Goal: Information Seeking & Learning: Check status

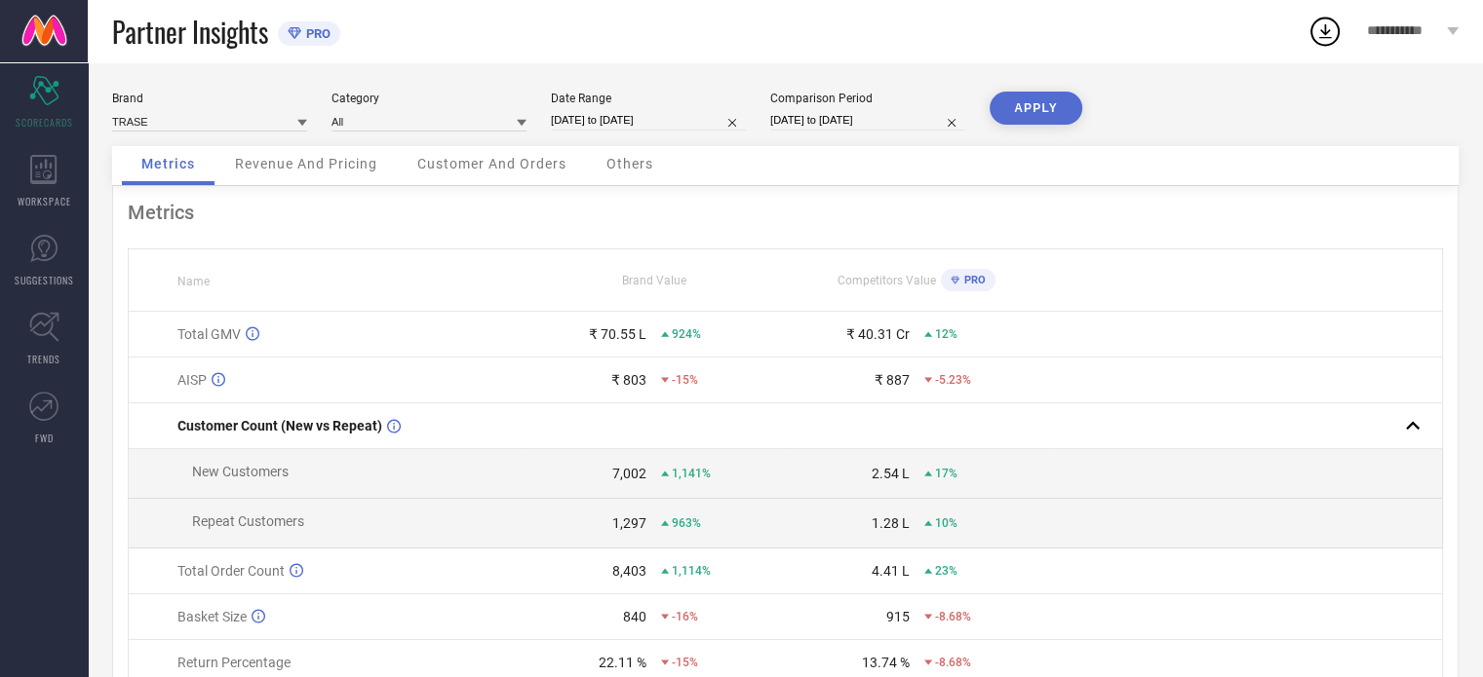
click at [301, 173] on div "Revenue And Pricing" at bounding box center [305, 165] width 181 height 39
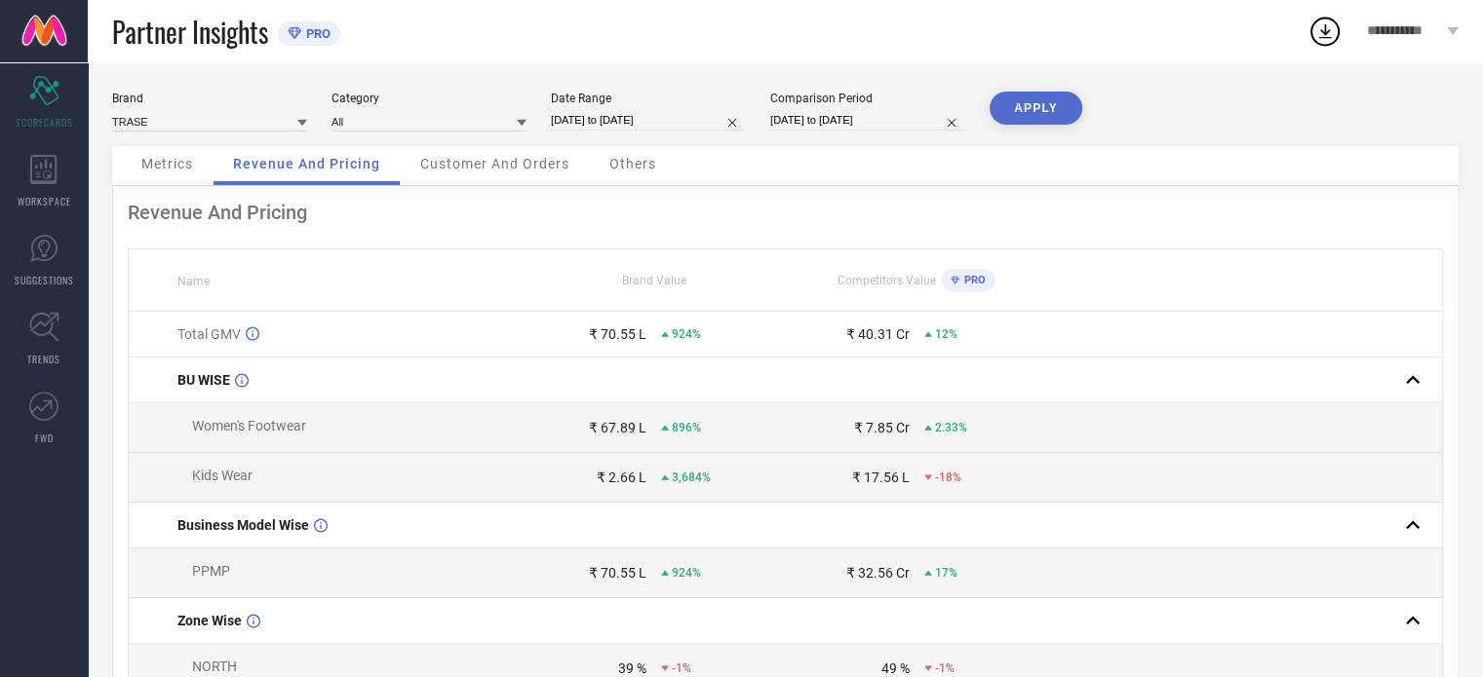
click at [505, 163] on span "Customer And Orders" at bounding box center [494, 164] width 149 height 16
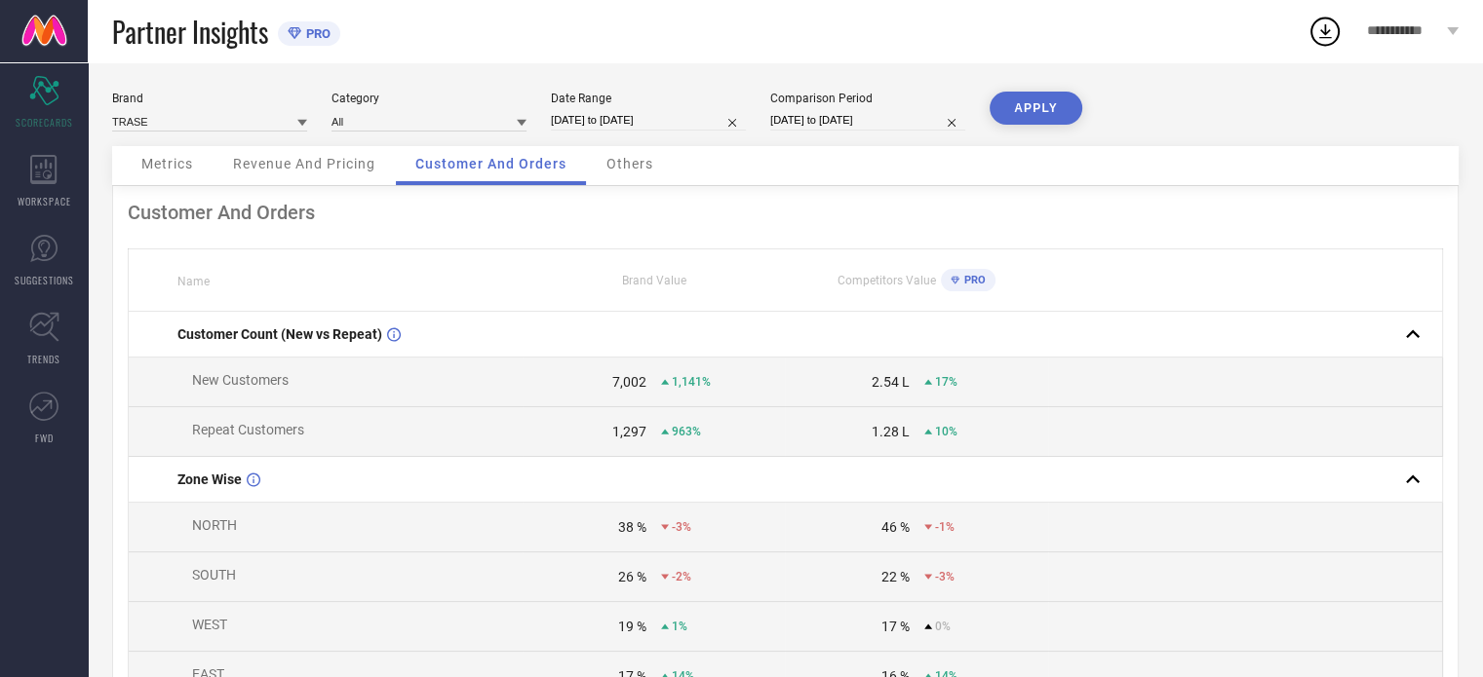
click at [651, 162] on span "Others" at bounding box center [629, 164] width 47 height 16
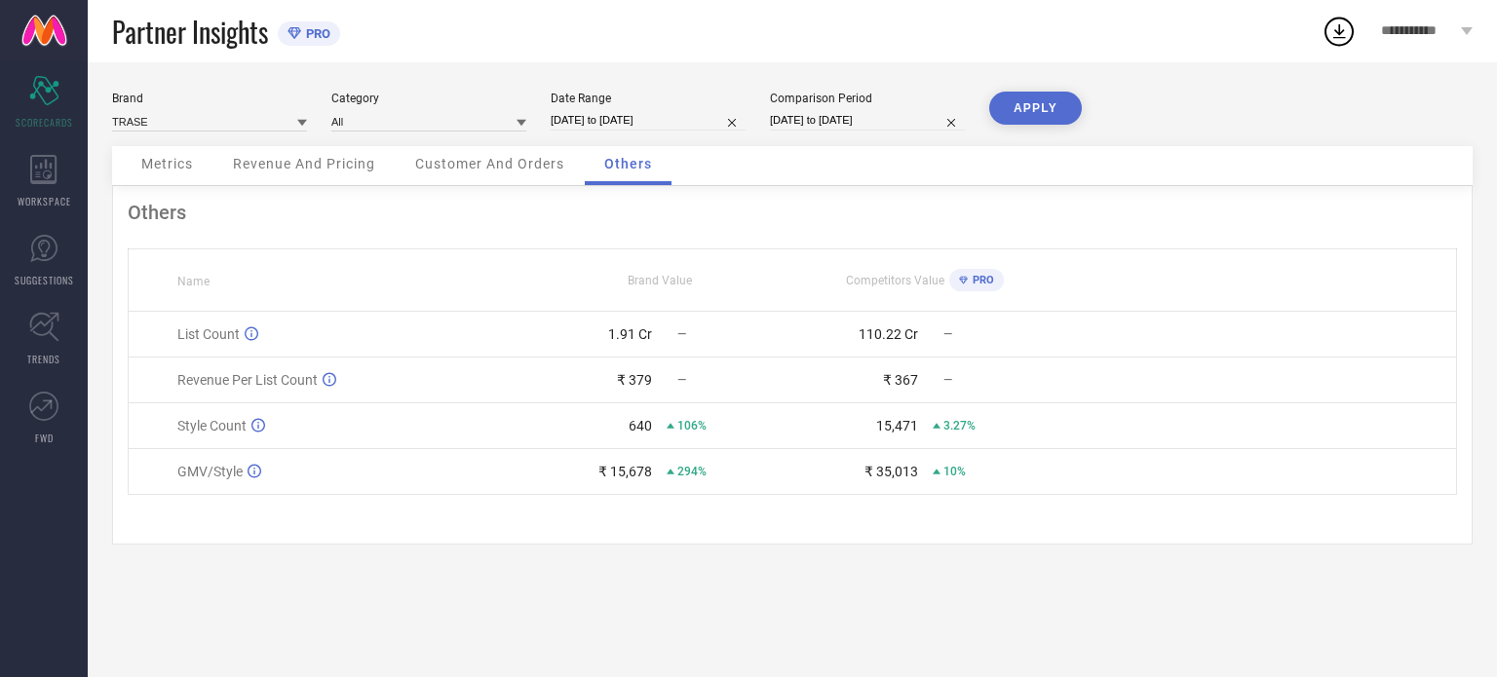
click at [536, 174] on div "Customer And Orders" at bounding box center [490, 165] width 188 height 39
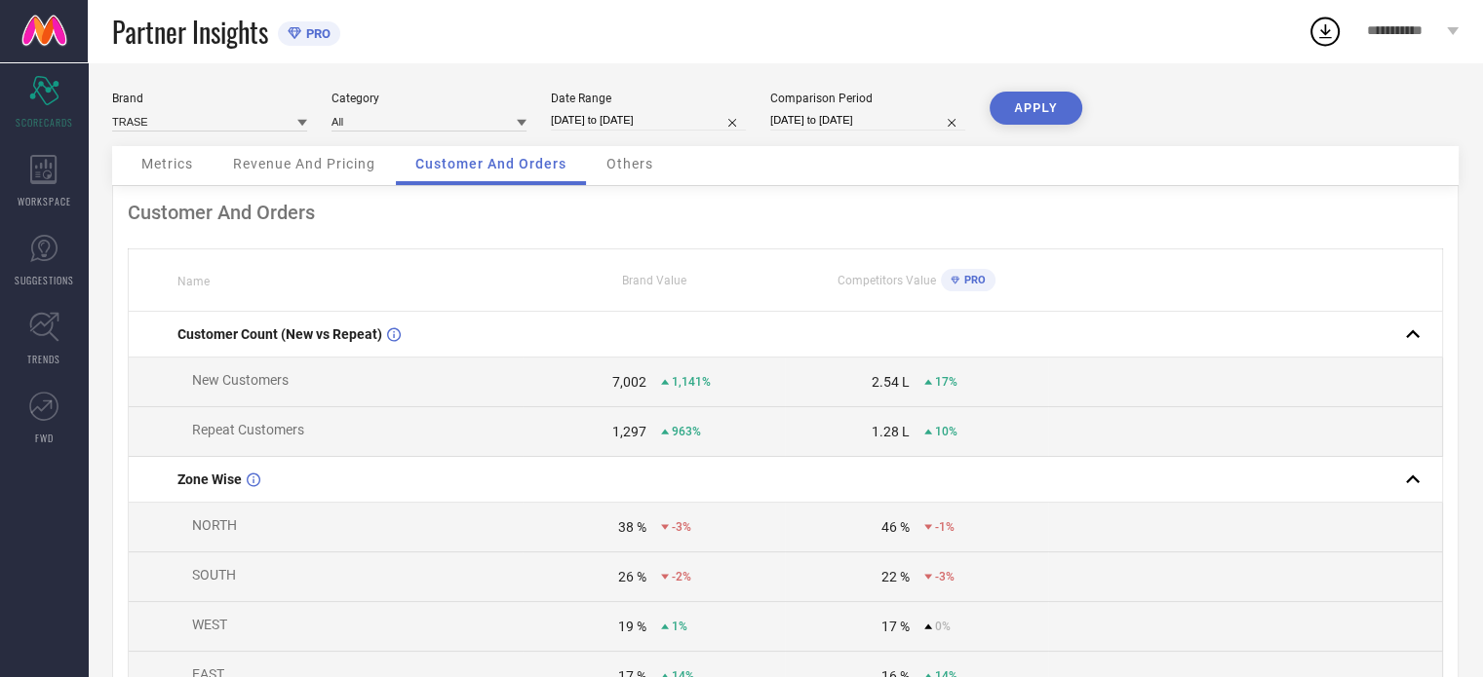
click at [324, 169] on span "Revenue And Pricing" at bounding box center [304, 164] width 142 height 16
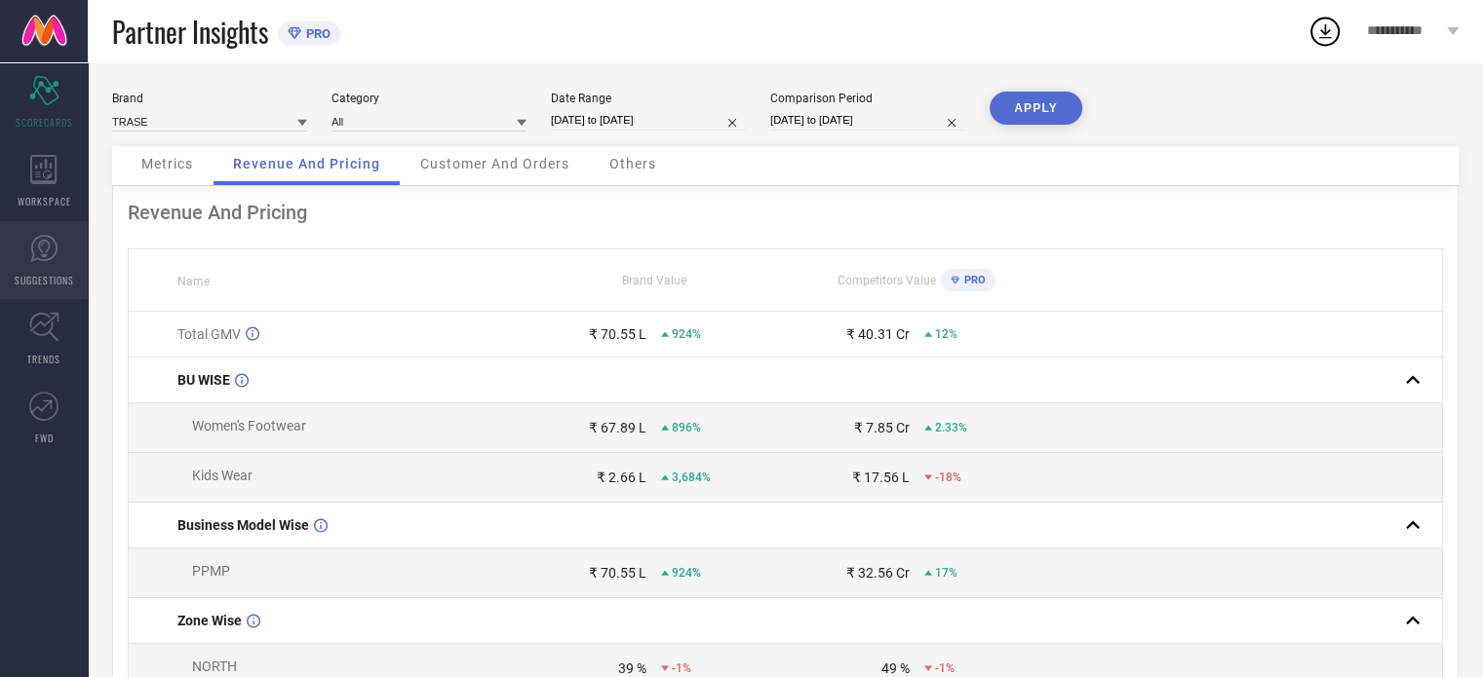
click at [39, 275] on span "SUGGESTIONS" at bounding box center [44, 280] width 59 height 15
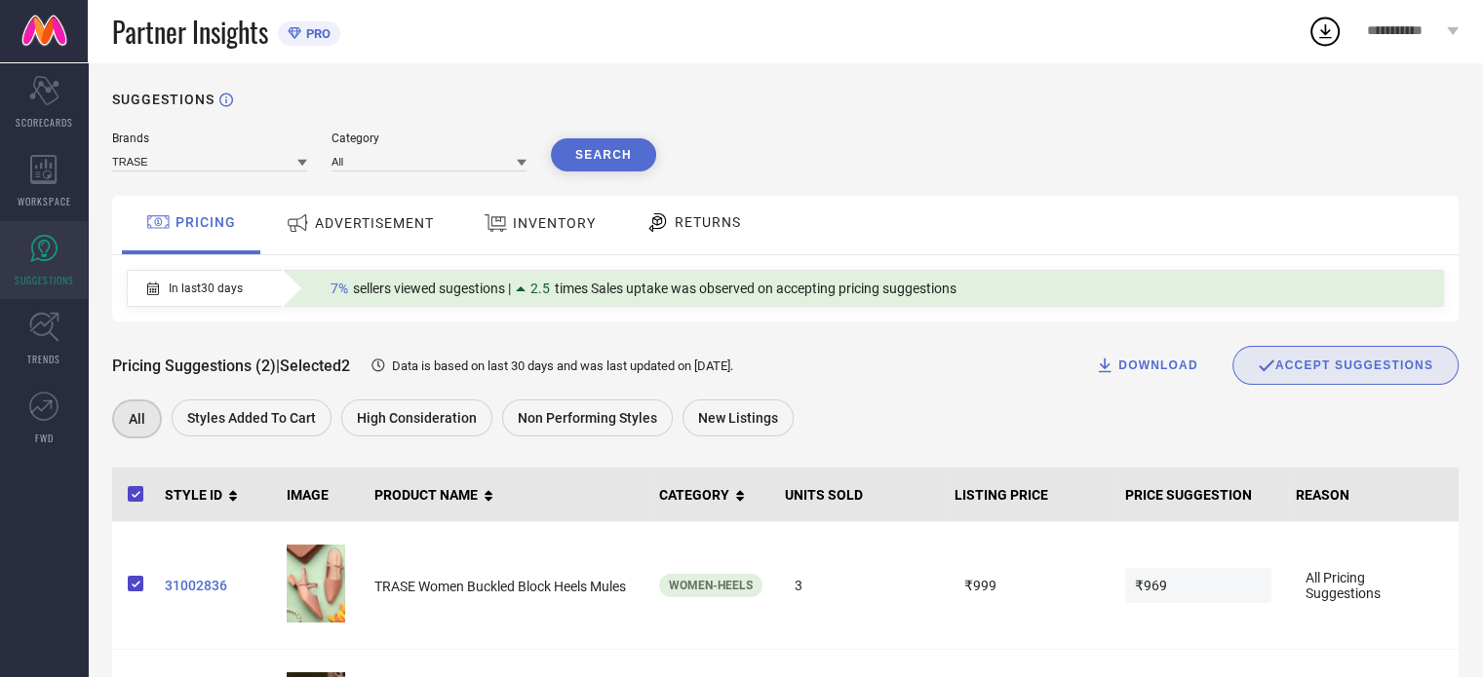
click at [682, 227] on span "RETURNS" at bounding box center [708, 222] width 66 height 16
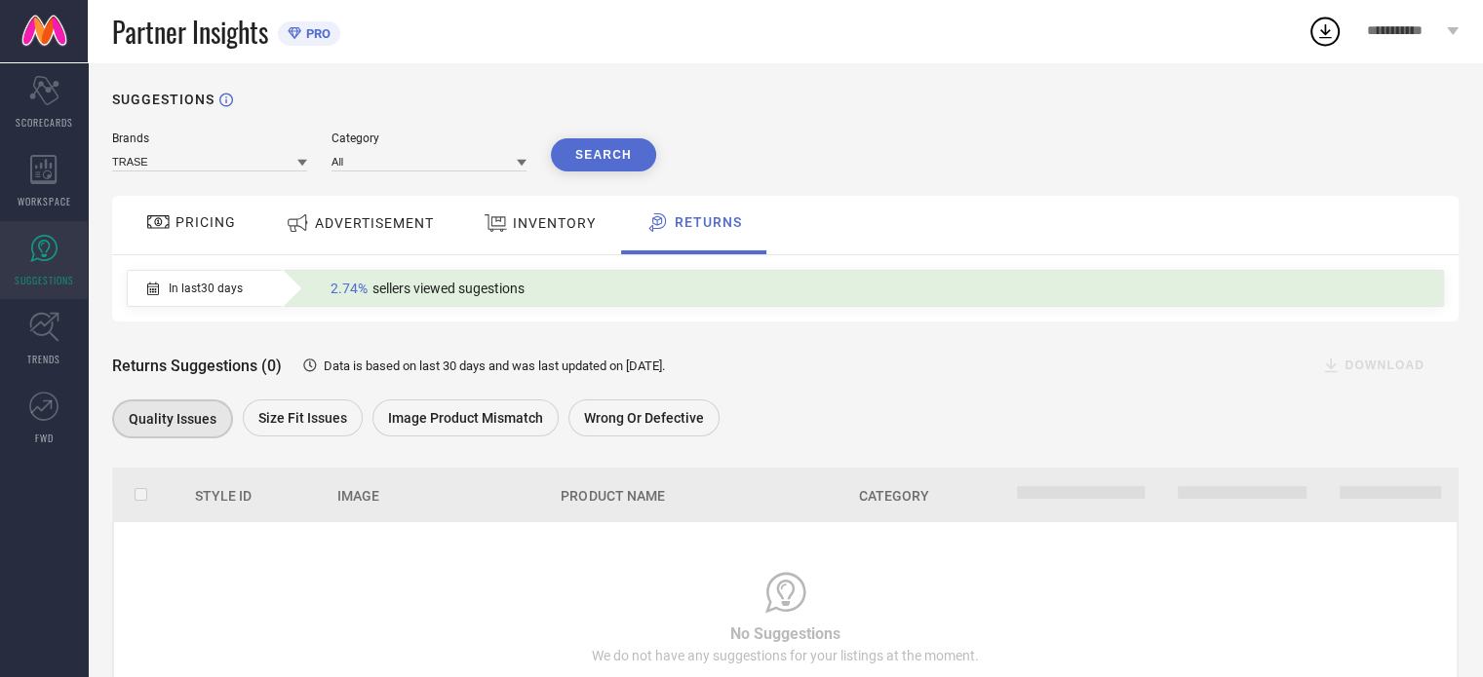
click at [539, 213] on div "INVENTORY" at bounding box center [540, 223] width 122 height 35
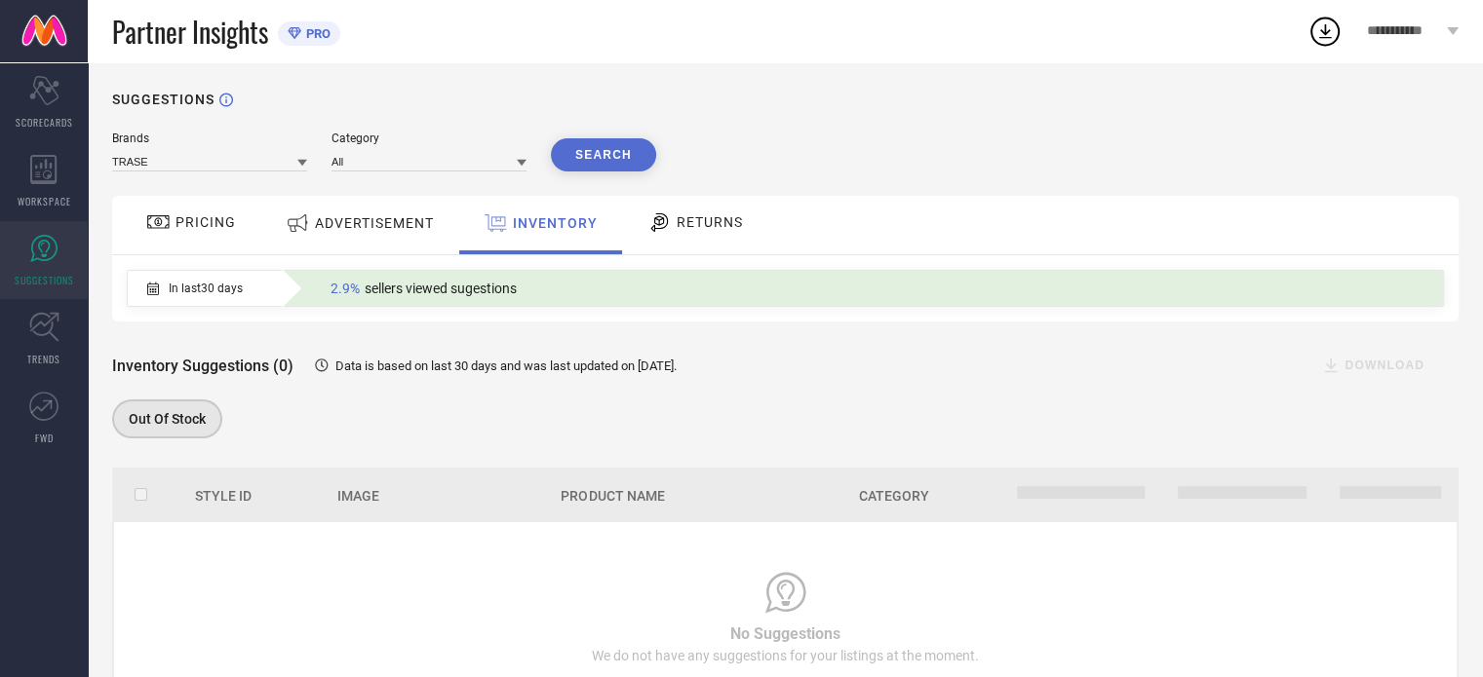
click at [372, 216] on span "ADVERTISEMENT" at bounding box center [374, 223] width 119 height 16
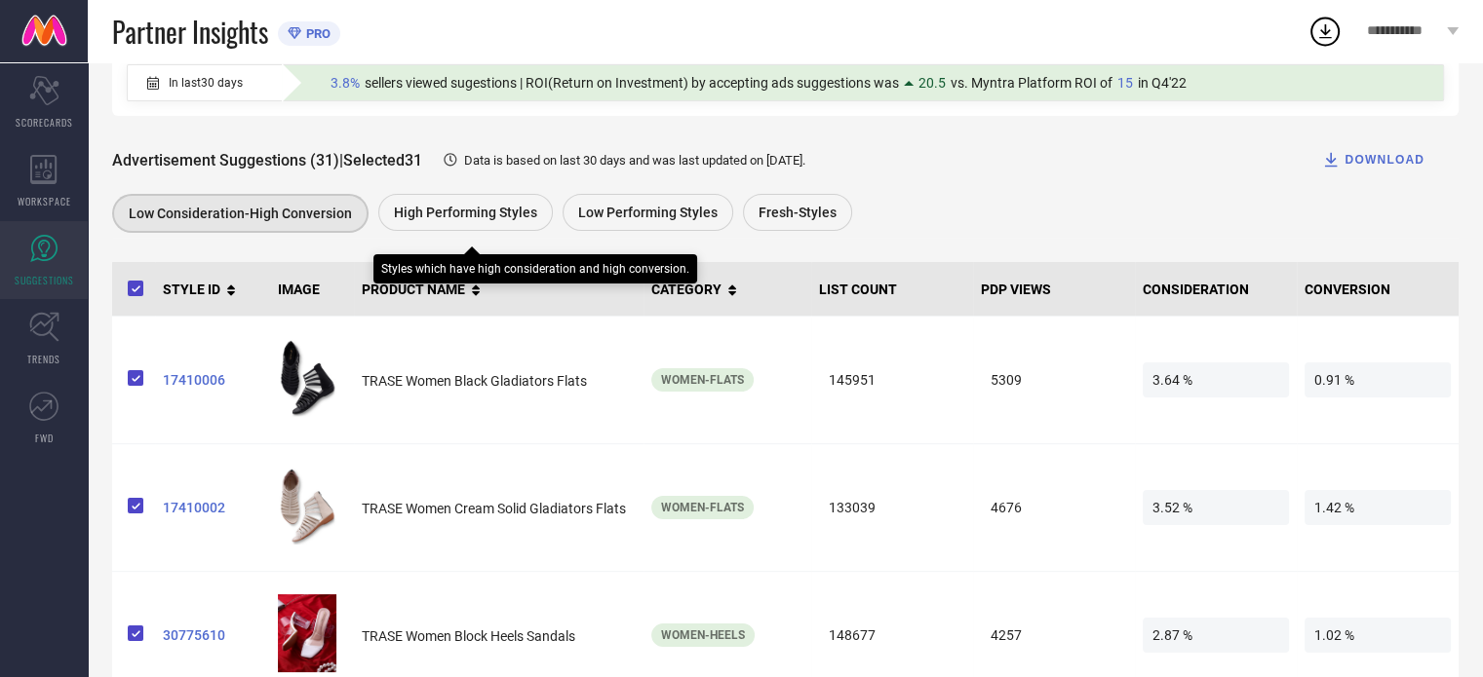
scroll to position [195, 0]
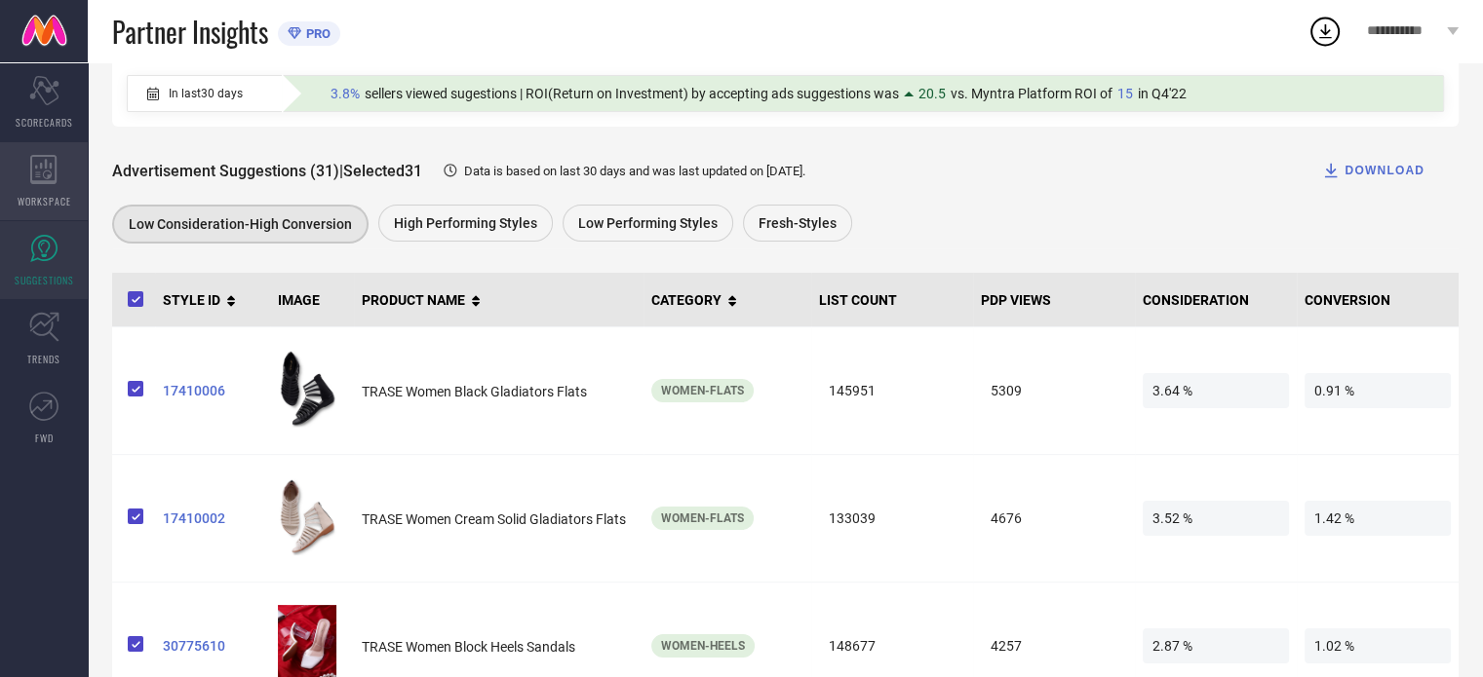
click at [47, 200] on span "WORKSPACE" at bounding box center [45, 201] width 54 height 15
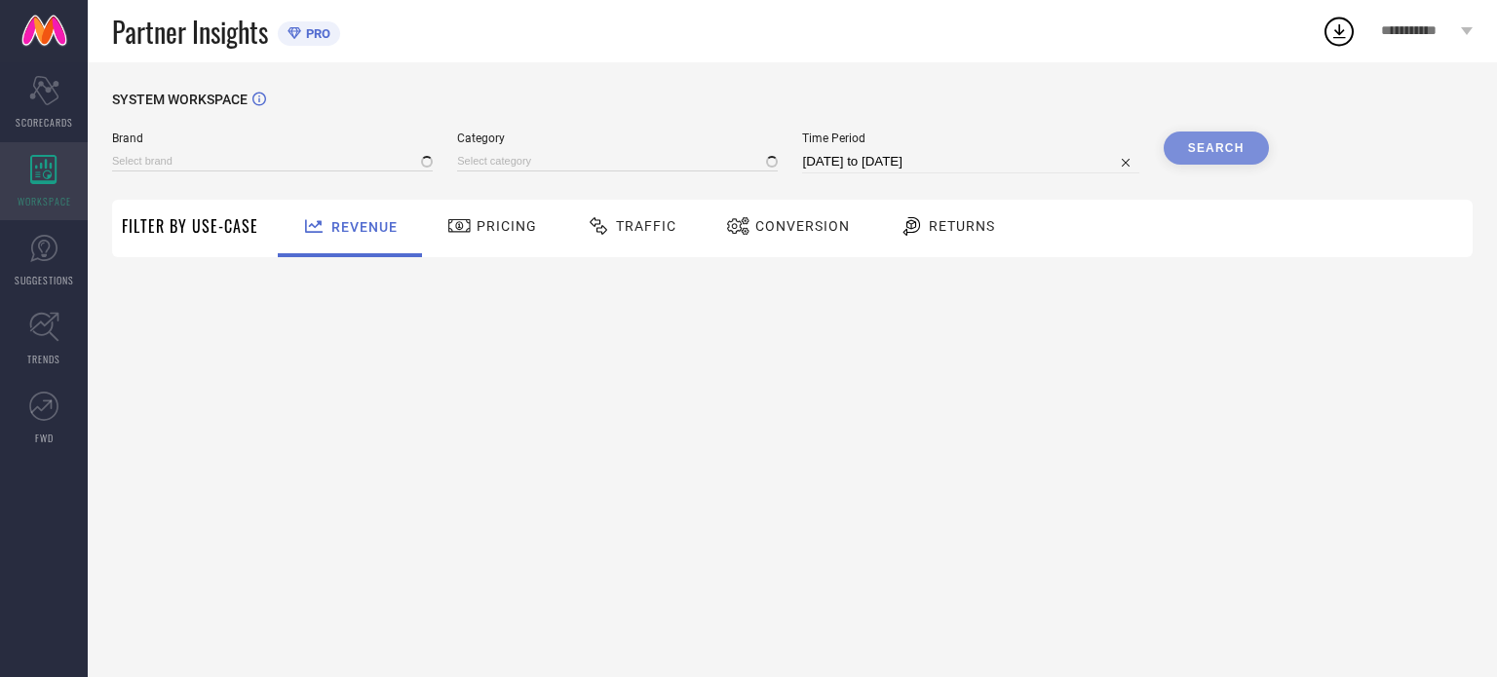
type input "TRASE"
type input "All"
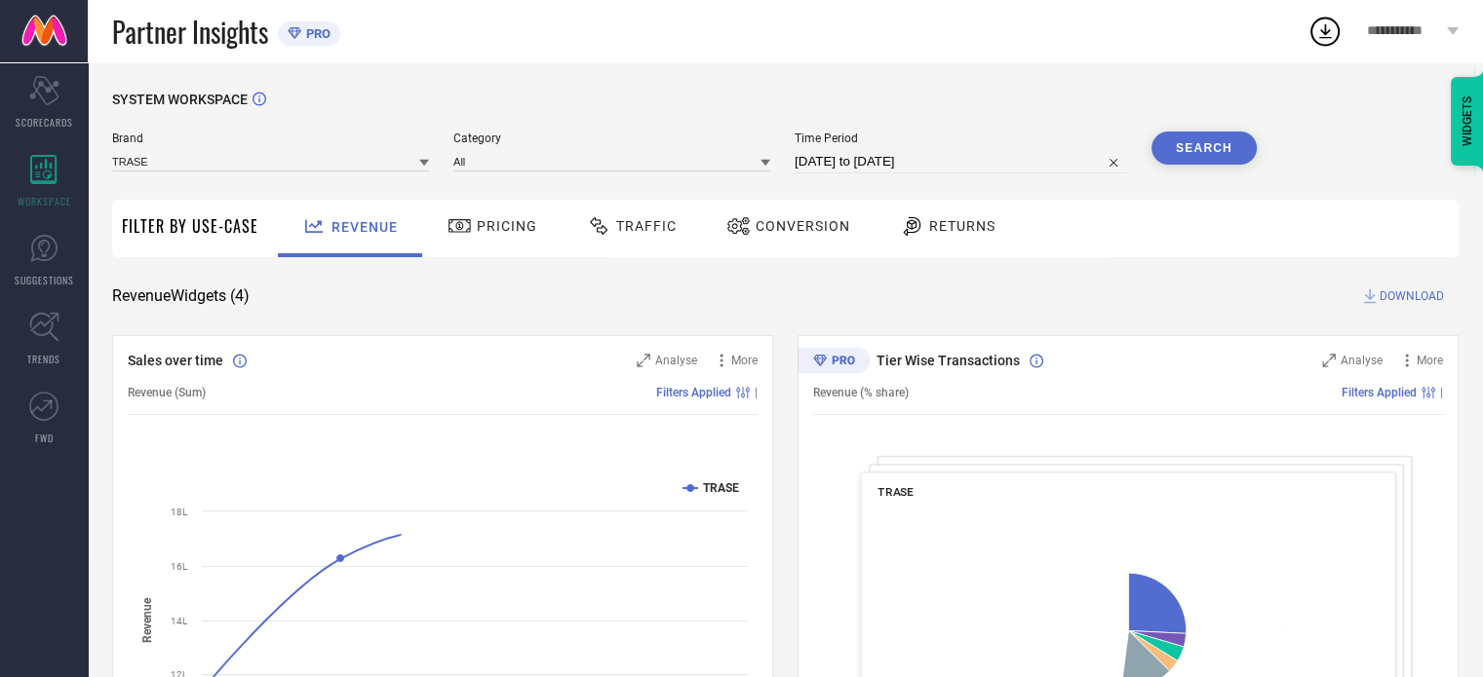
click at [681, 229] on div "Traffic" at bounding box center [631, 229] width 138 height 58
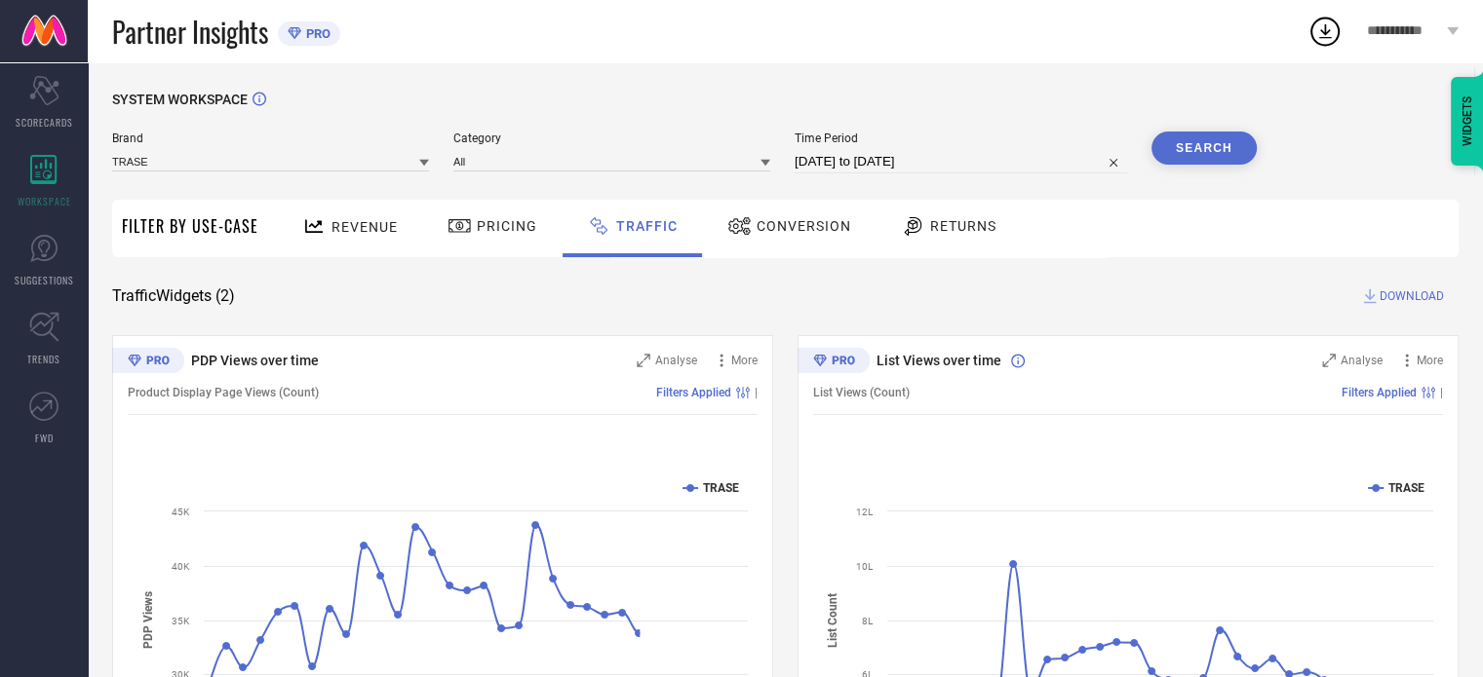
click at [777, 213] on div "Conversion" at bounding box center [789, 226] width 134 height 33
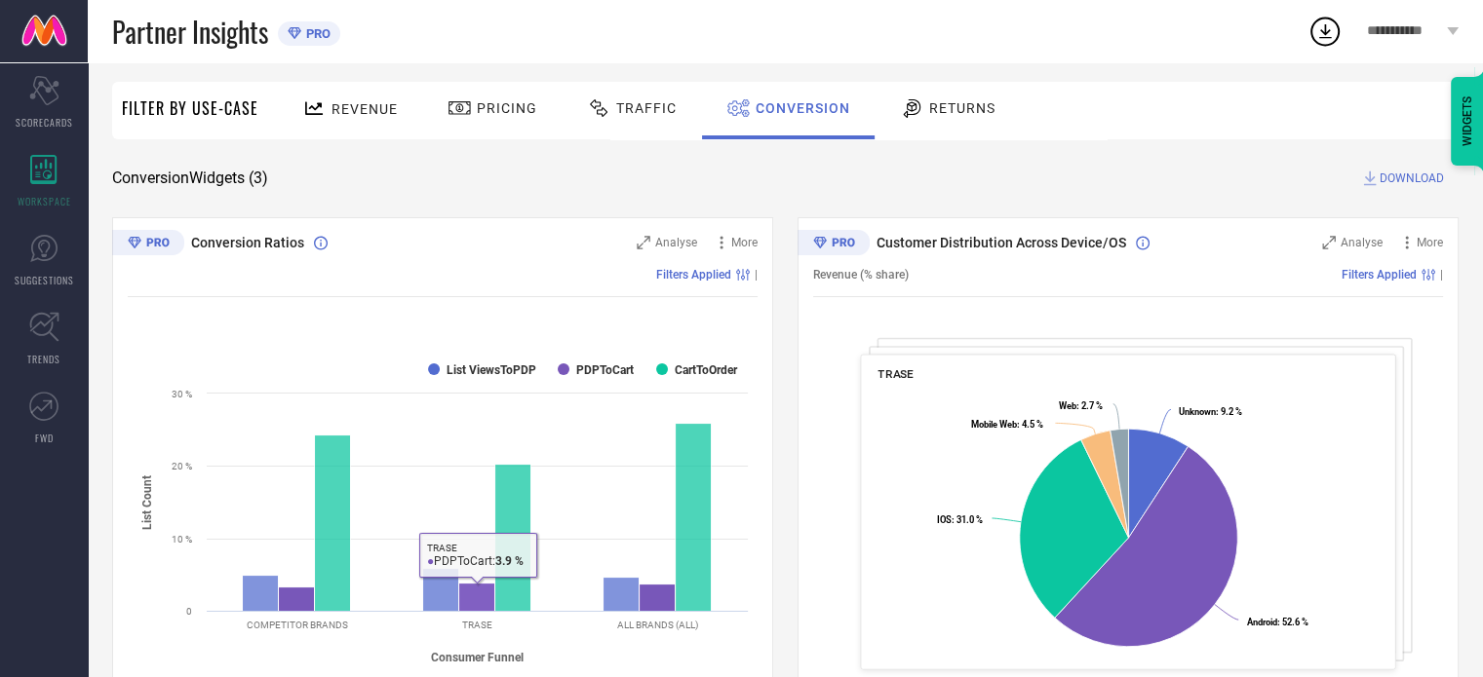
scroll to position [101, 0]
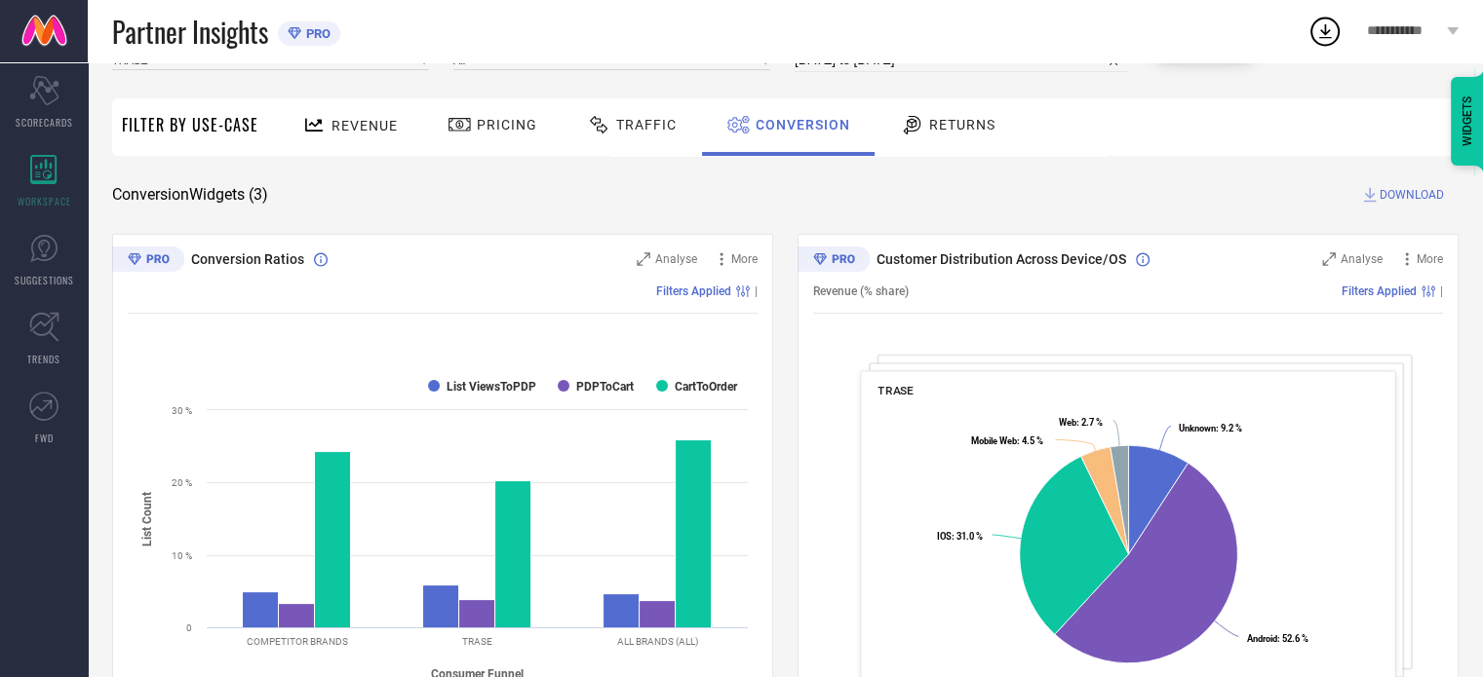
click at [632, 124] on span "Traffic" at bounding box center [646, 125] width 60 height 16
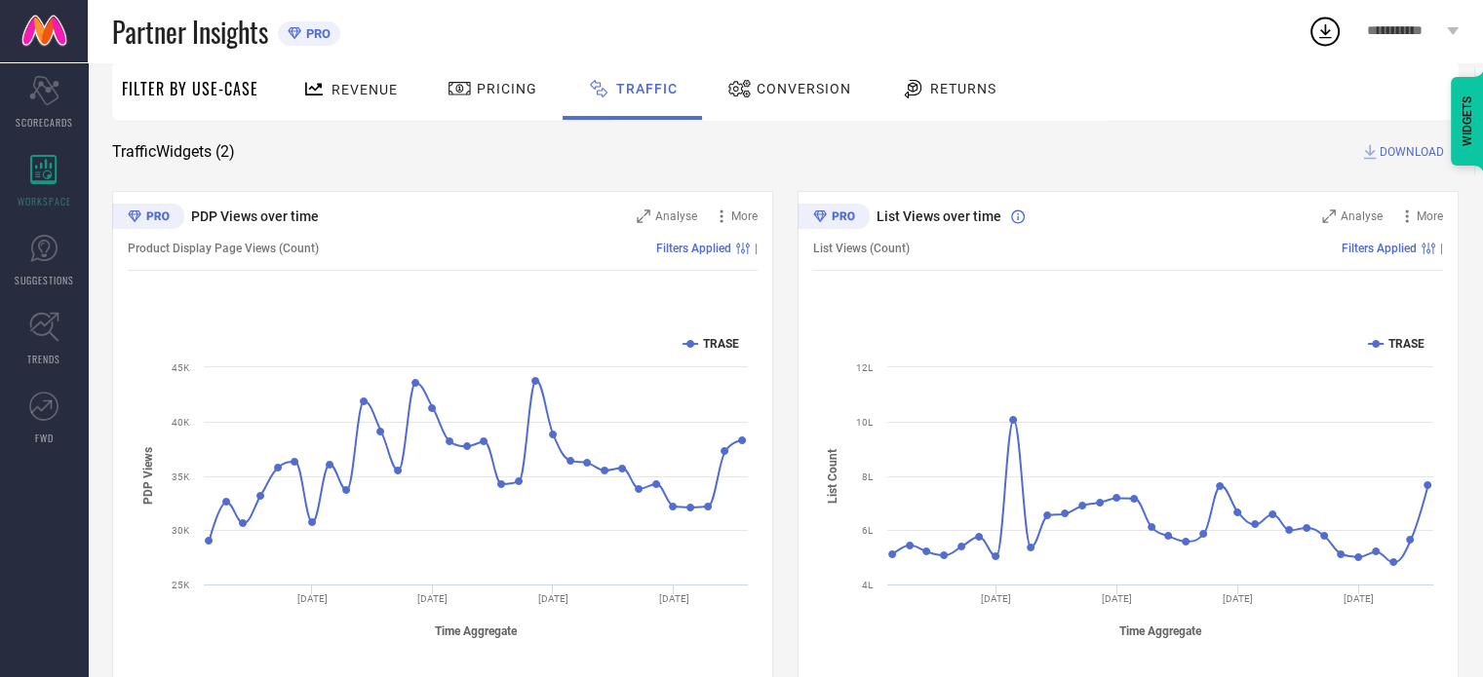
scroll to position [175, 0]
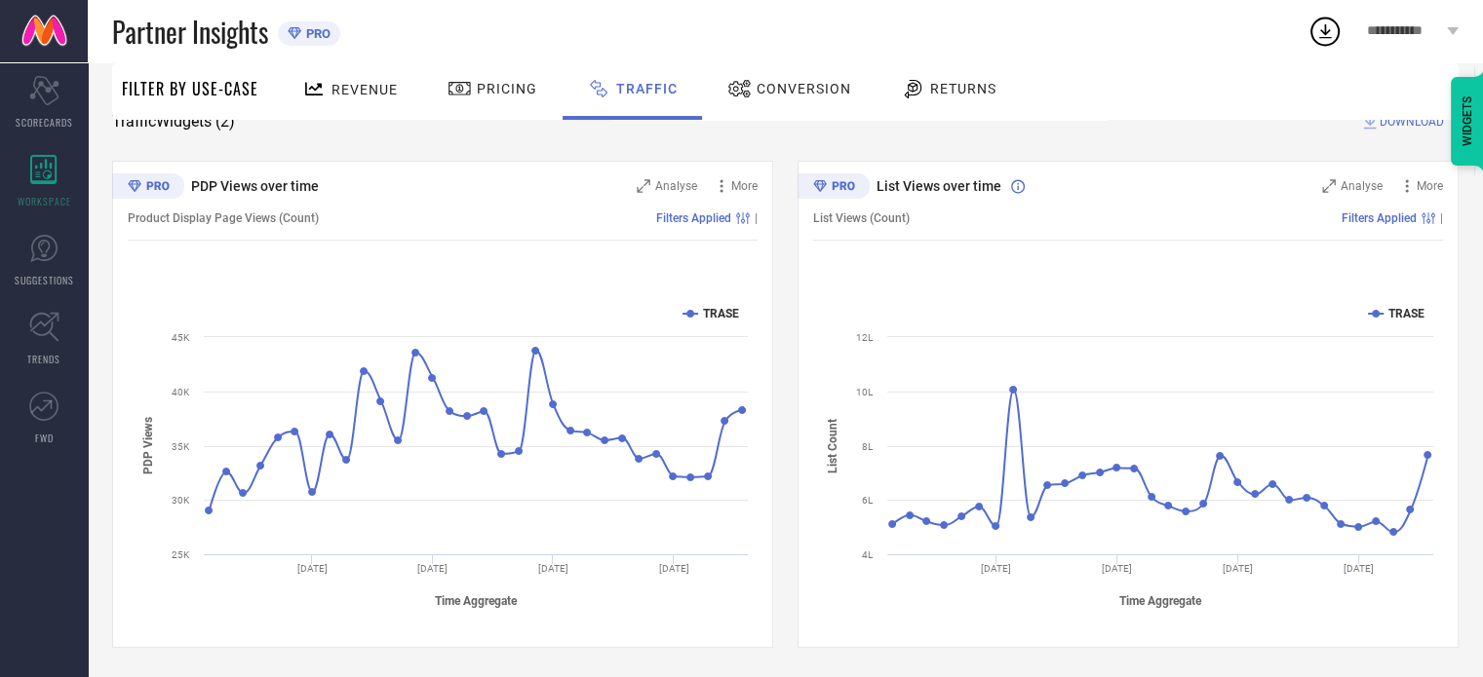
click at [520, 90] on span "Pricing" at bounding box center [507, 89] width 60 height 16
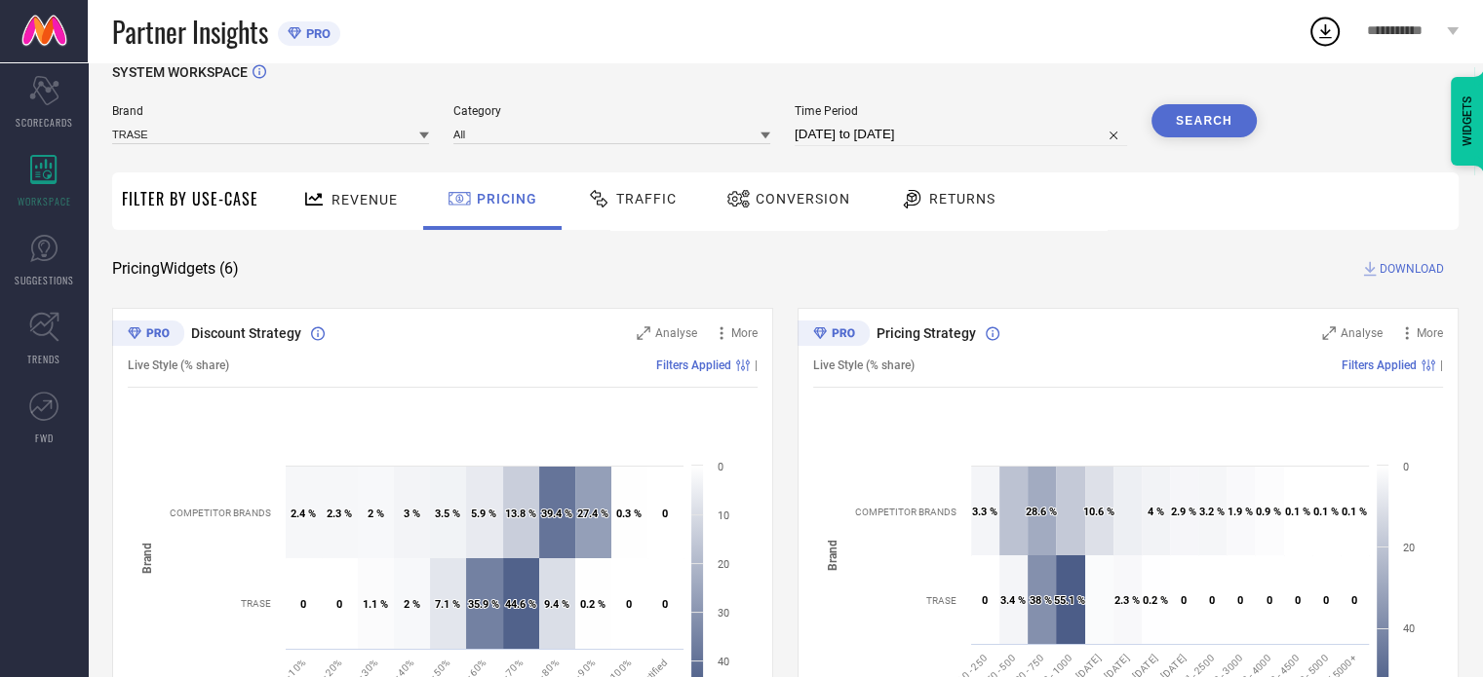
scroll to position [0, 0]
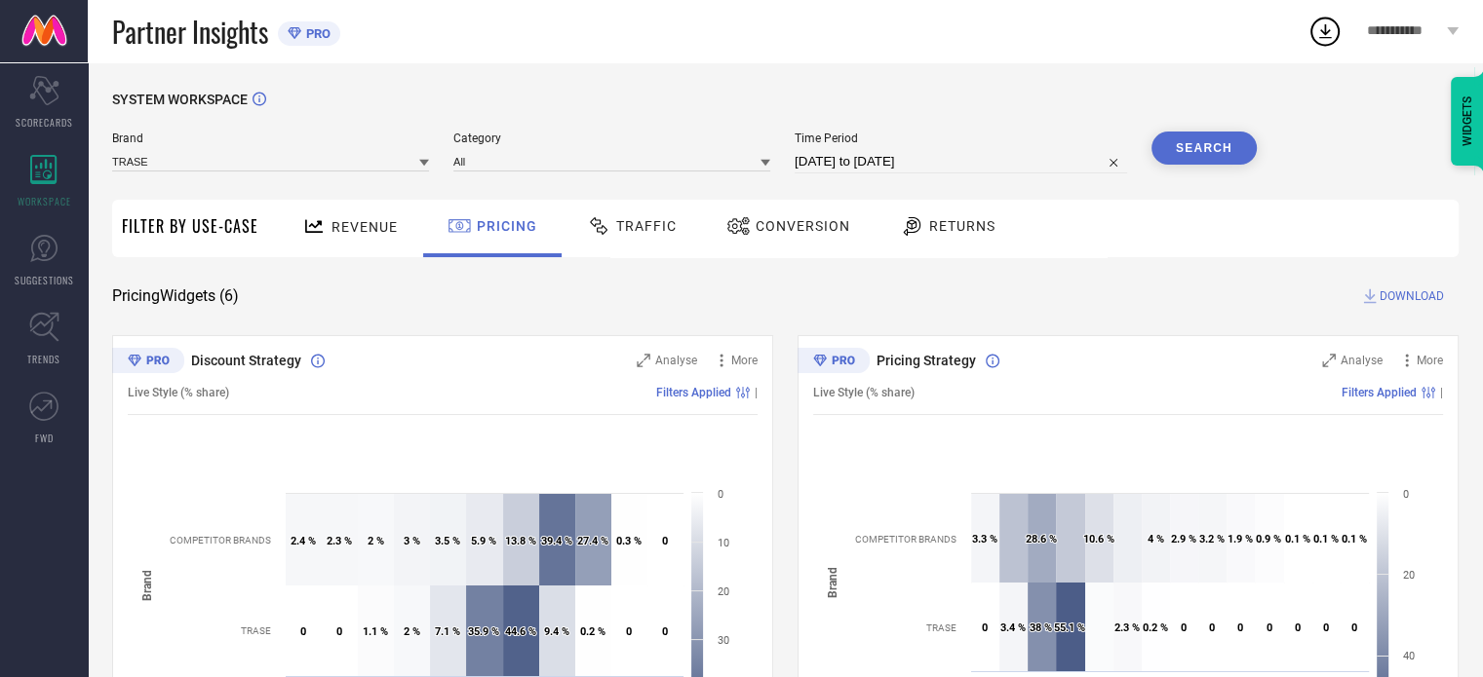
click at [341, 233] on span "Revenue" at bounding box center [364, 227] width 66 height 16
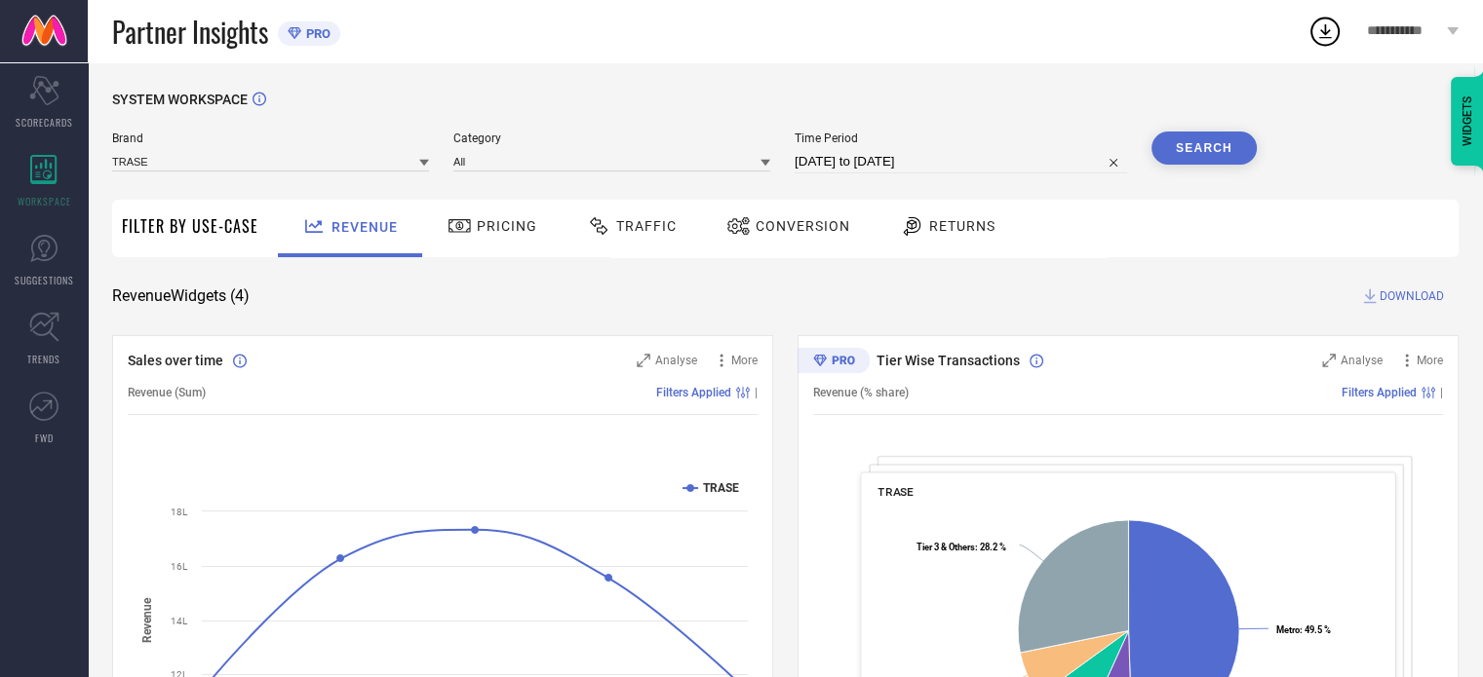
click at [648, 228] on span "Traffic" at bounding box center [646, 226] width 60 height 16
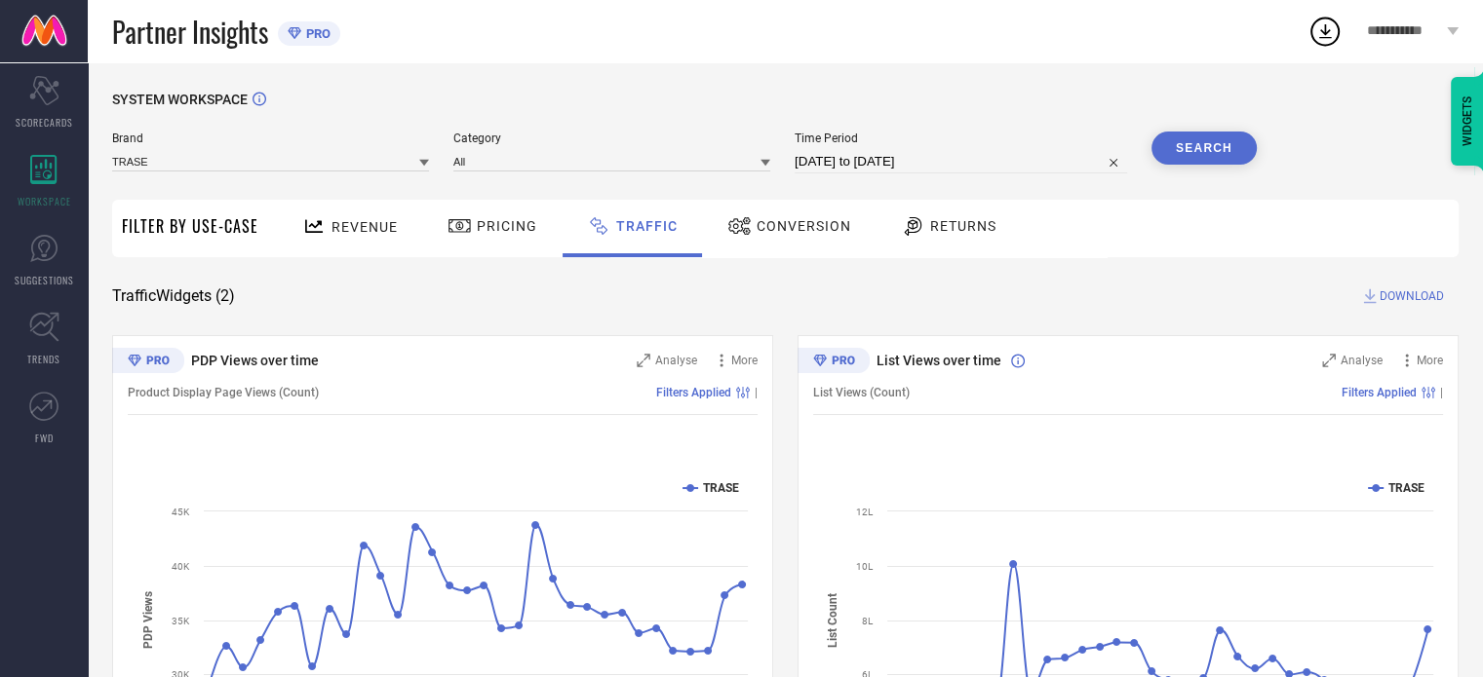
click at [811, 225] on span "Conversion" at bounding box center [803, 226] width 95 height 16
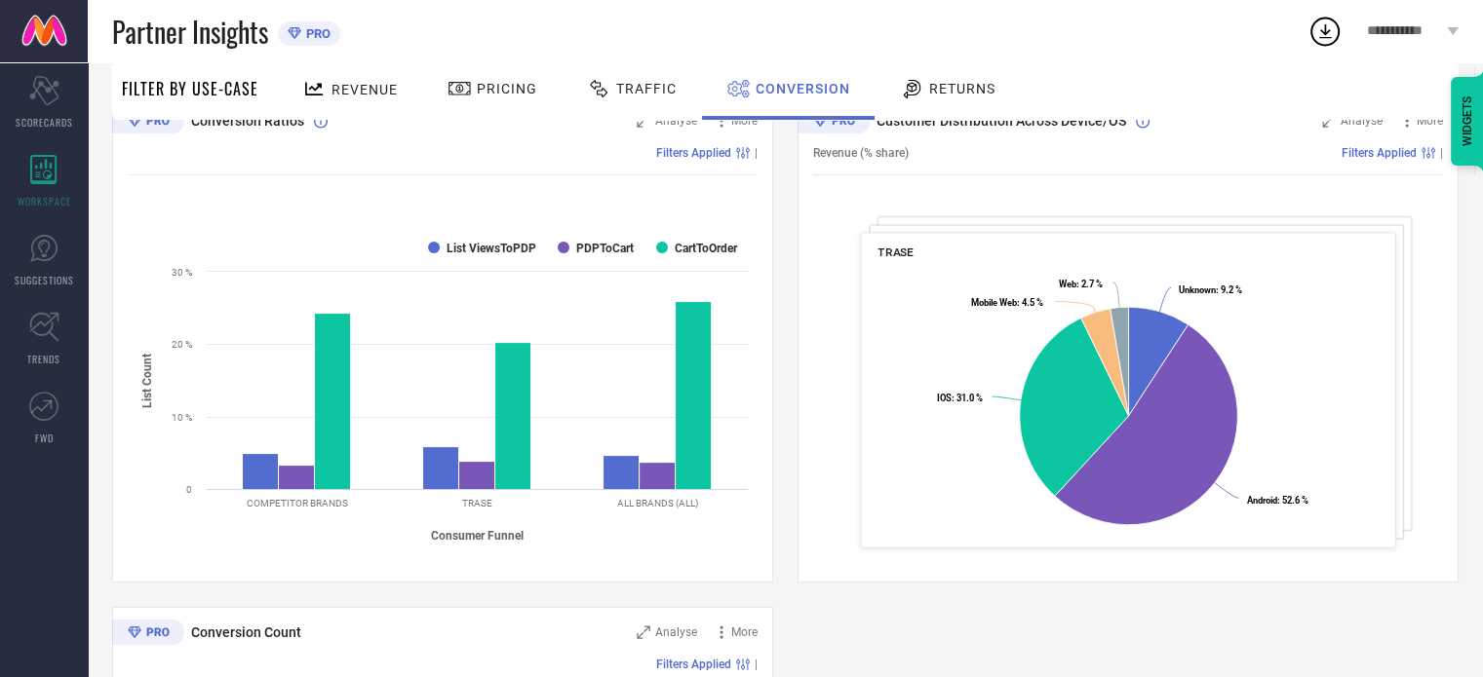
scroll to position [273, 0]
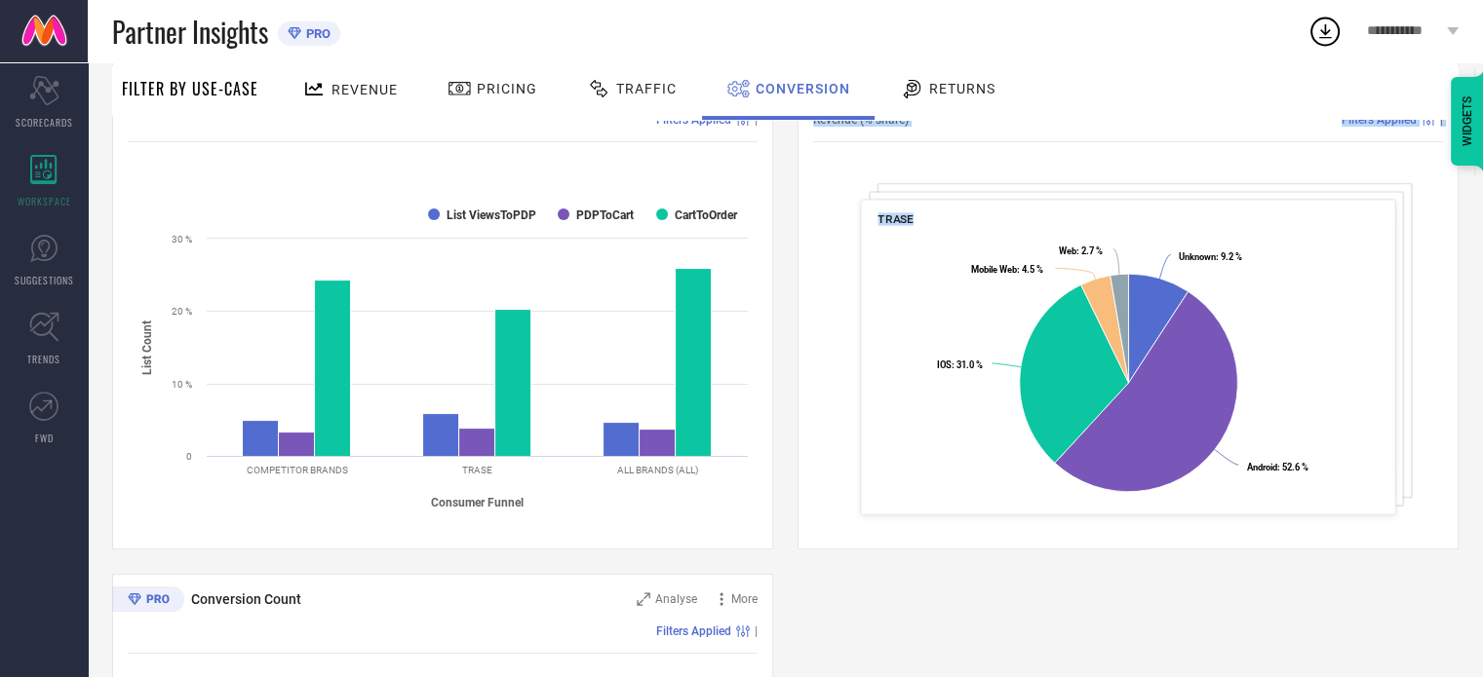
drag, startPoint x: 811, startPoint y: 225, endPoint x: 570, endPoint y: 317, distance: 257.6
click at [570, 317] on div "Conversion Ratios Analyse More Filters Applied | Created with Highcharts 9.3.3 …" at bounding box center [785, 561] width 1346 height 999
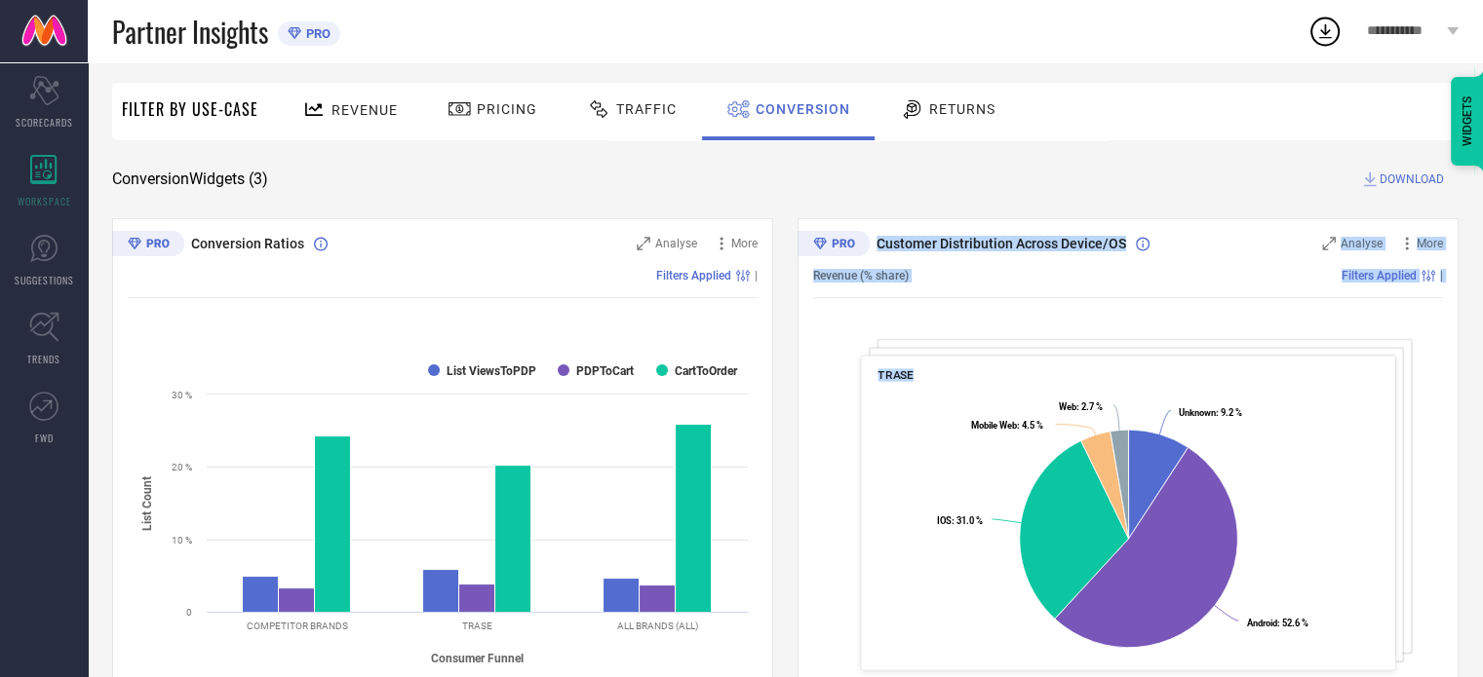
scroll to position [101, 0]
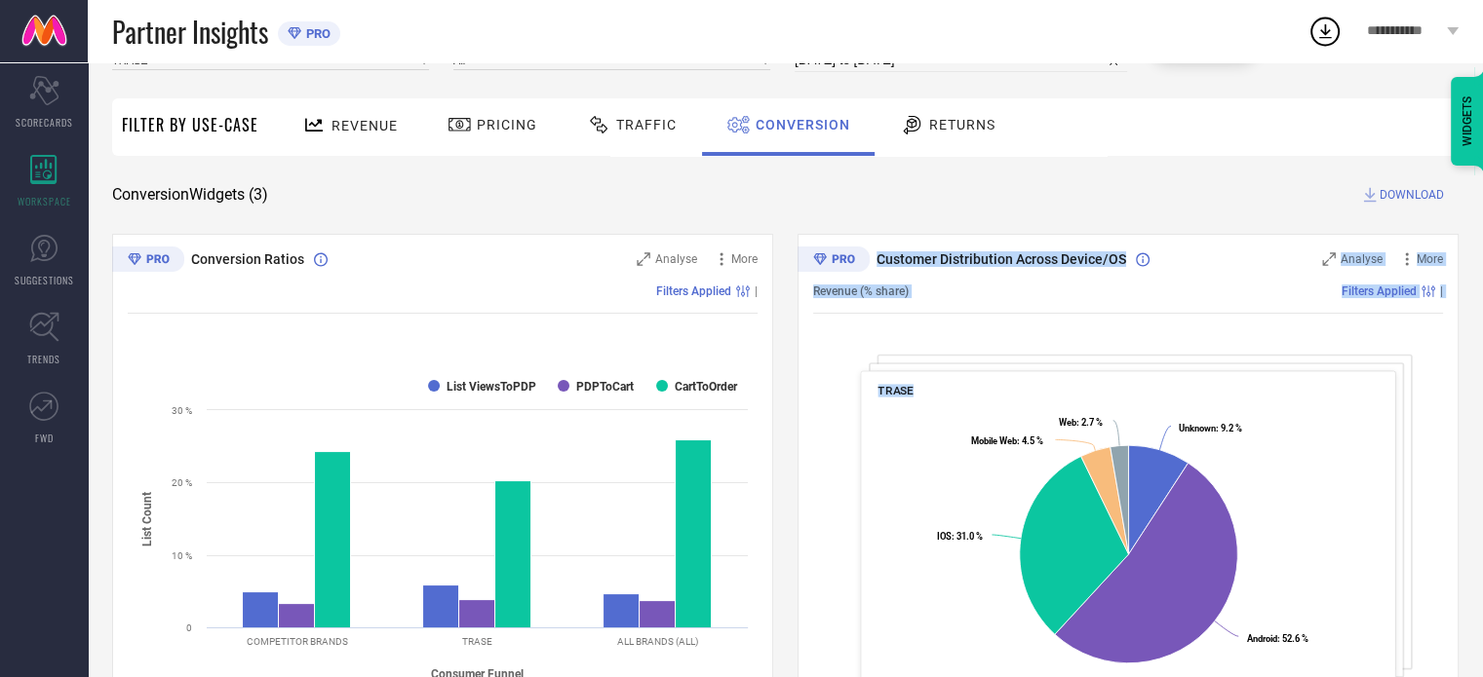
click at [953, 221] on div "SYSTEM WORKSPACE Brand TRASE Category All Time Period [DATE] to [DATE] Search F…" at bounding box center [785, 611] width 1346 height 1243
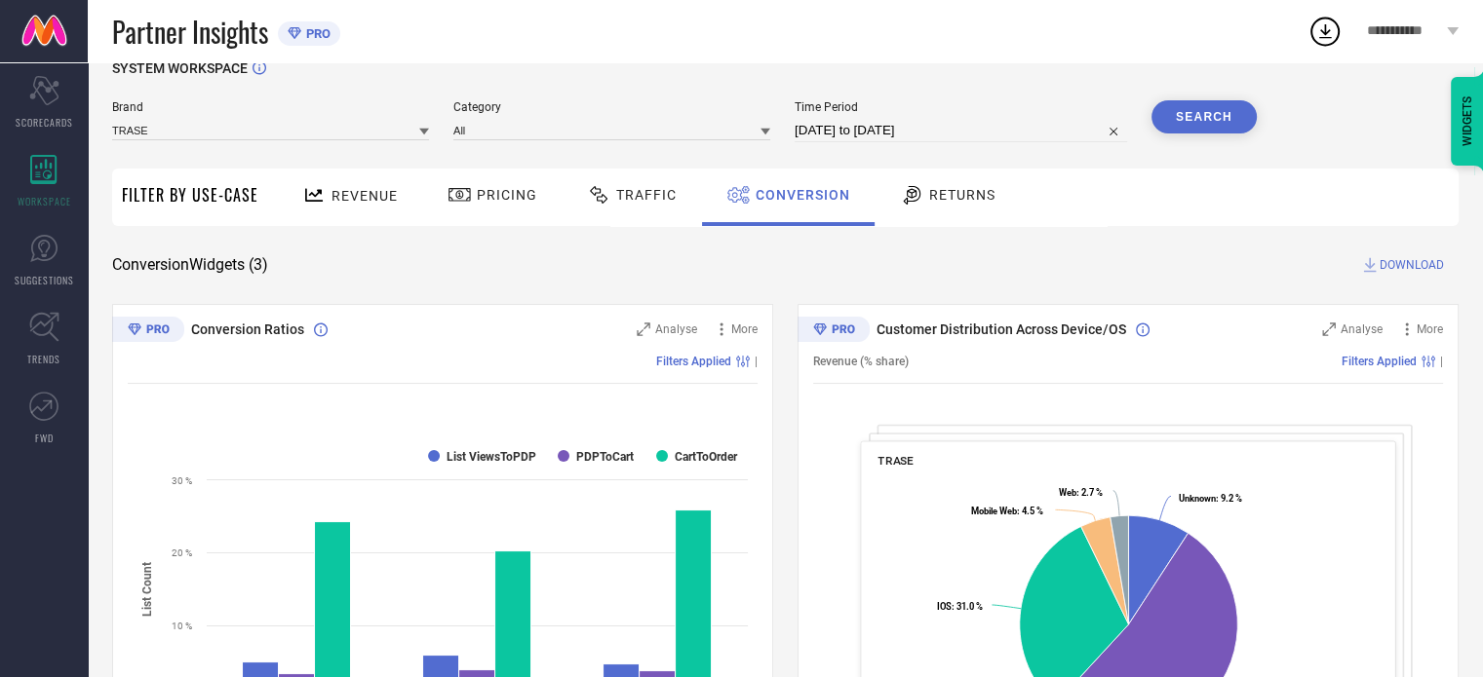
scroll to position [0, 0]
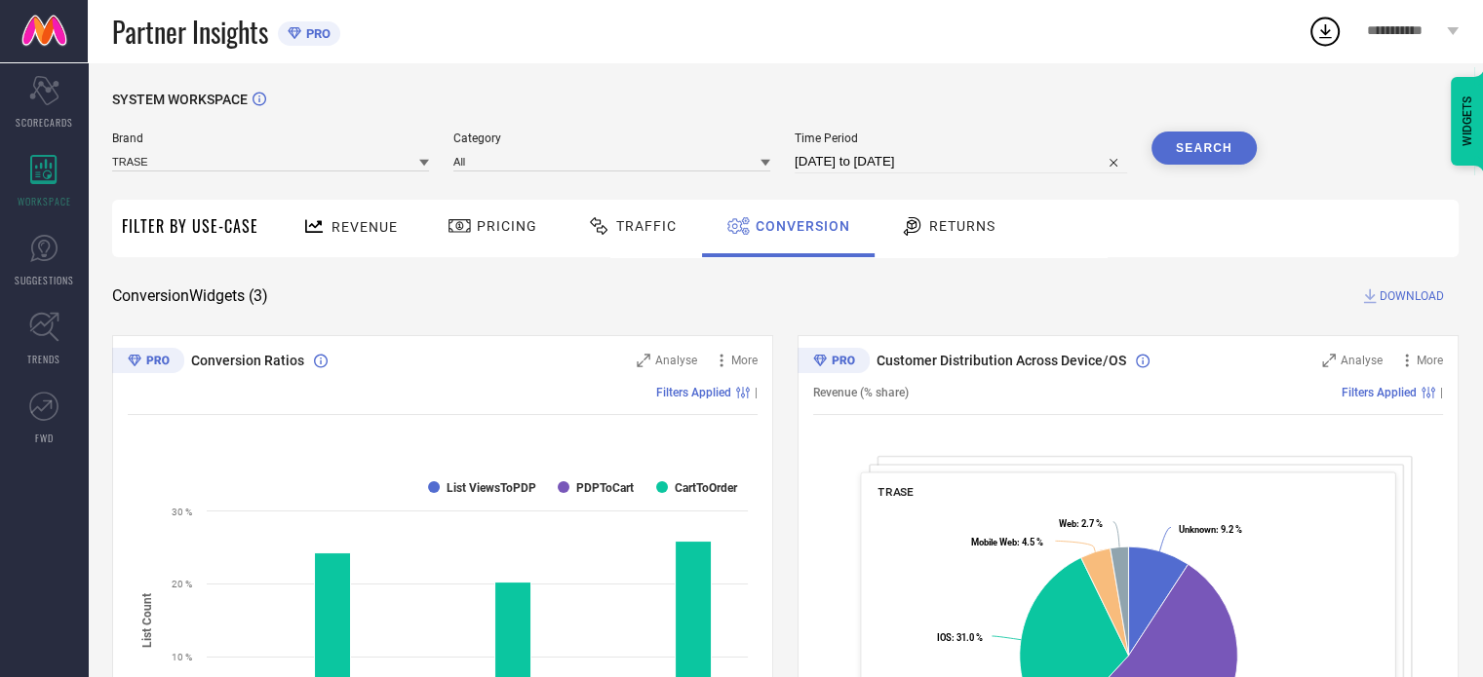
click at [953, 221] on span "Returns" at bounding box center [962, 226] width 66 height 16
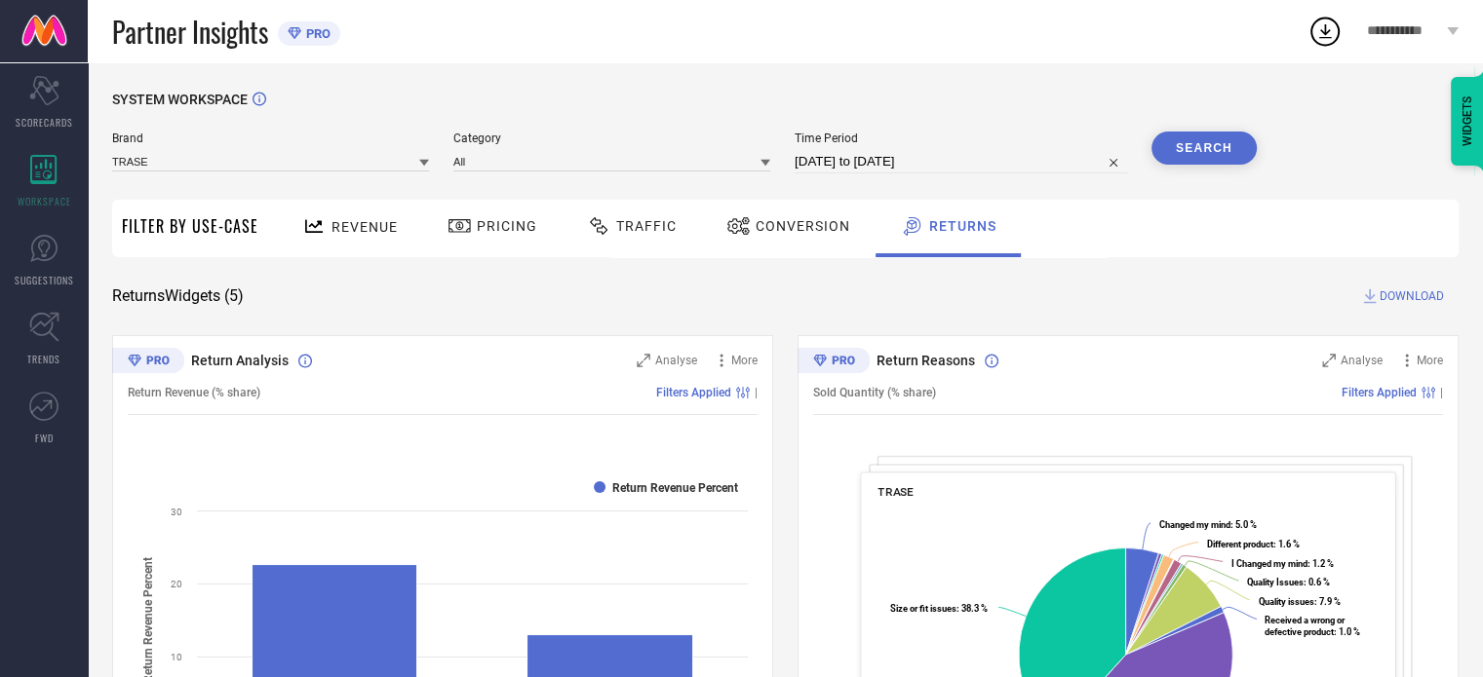
click at [790, 222] on span "Conversion" at bounding box center [802, 226] width 95 height 16
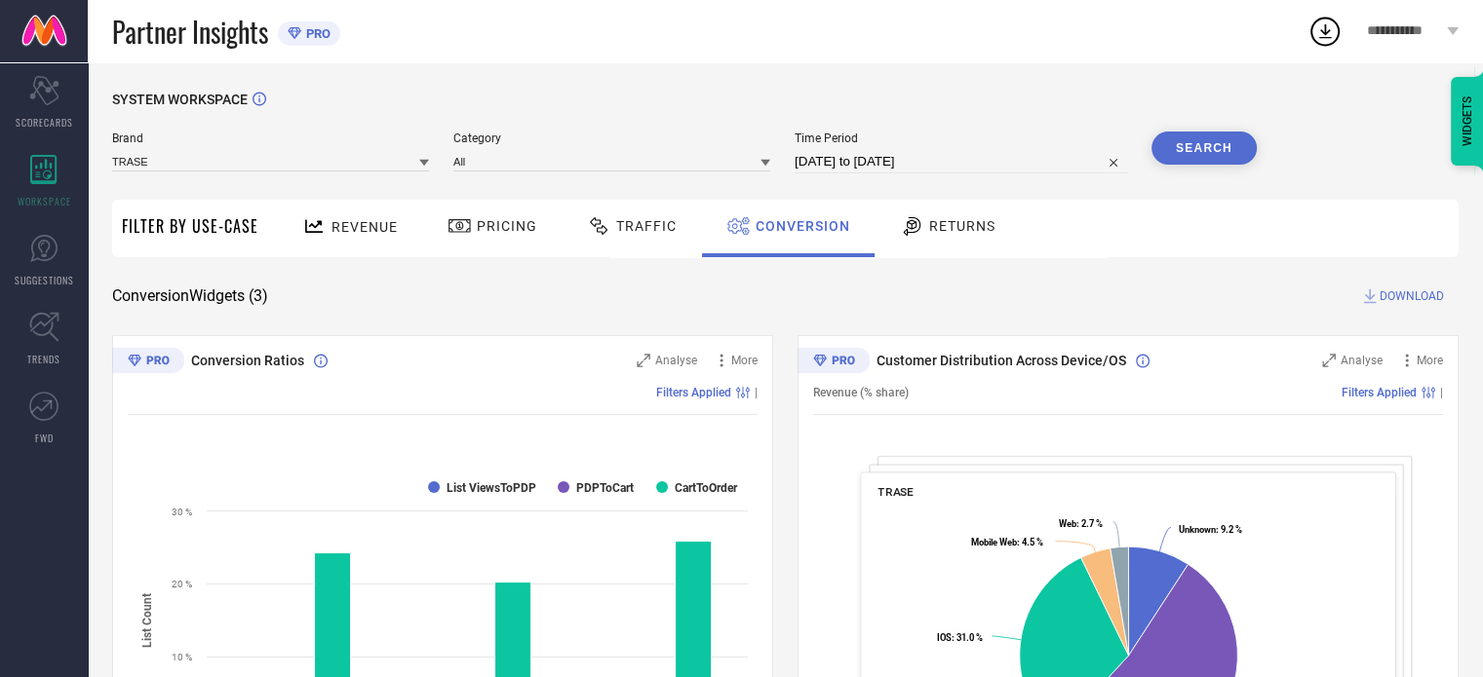
click at [631, 231] on span "Traffic" at bounding box center [646, 226] width 60 height 16
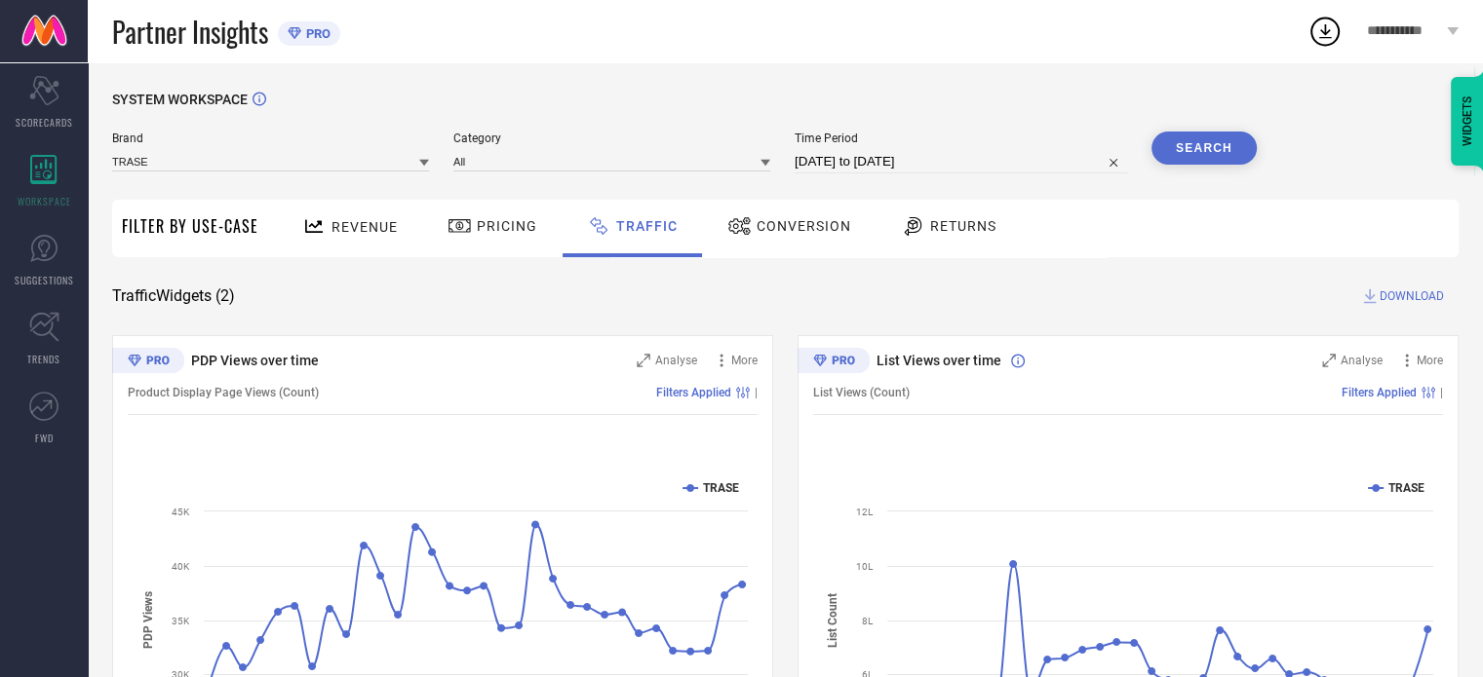
click at [936, 228] on span "Returns" at bounding box center [963, 226] width 66 height 16
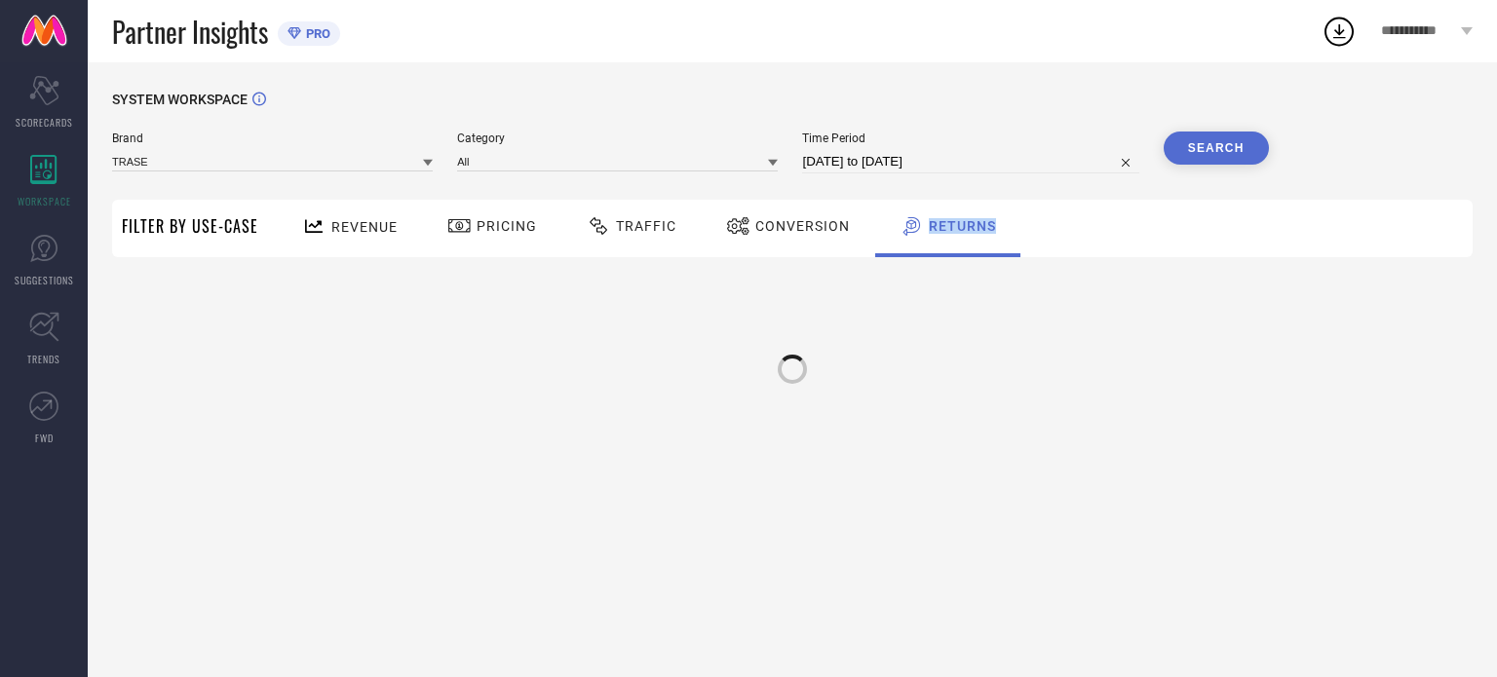
click at [936, 228] on span "Returns" at bounding box center [962, 226] width 67 height 16
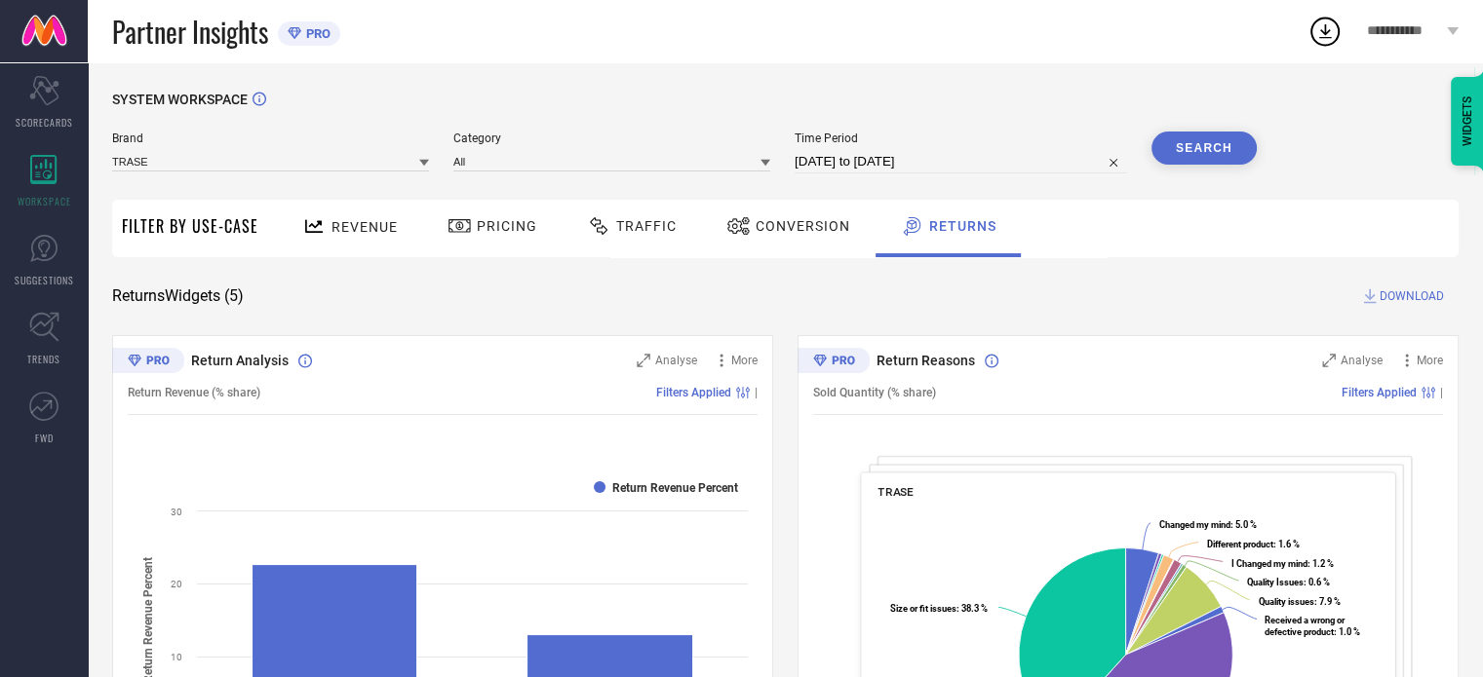
click at [814, 223] on span "Conversion" at bounding box center [802, 226] width 95 height 16
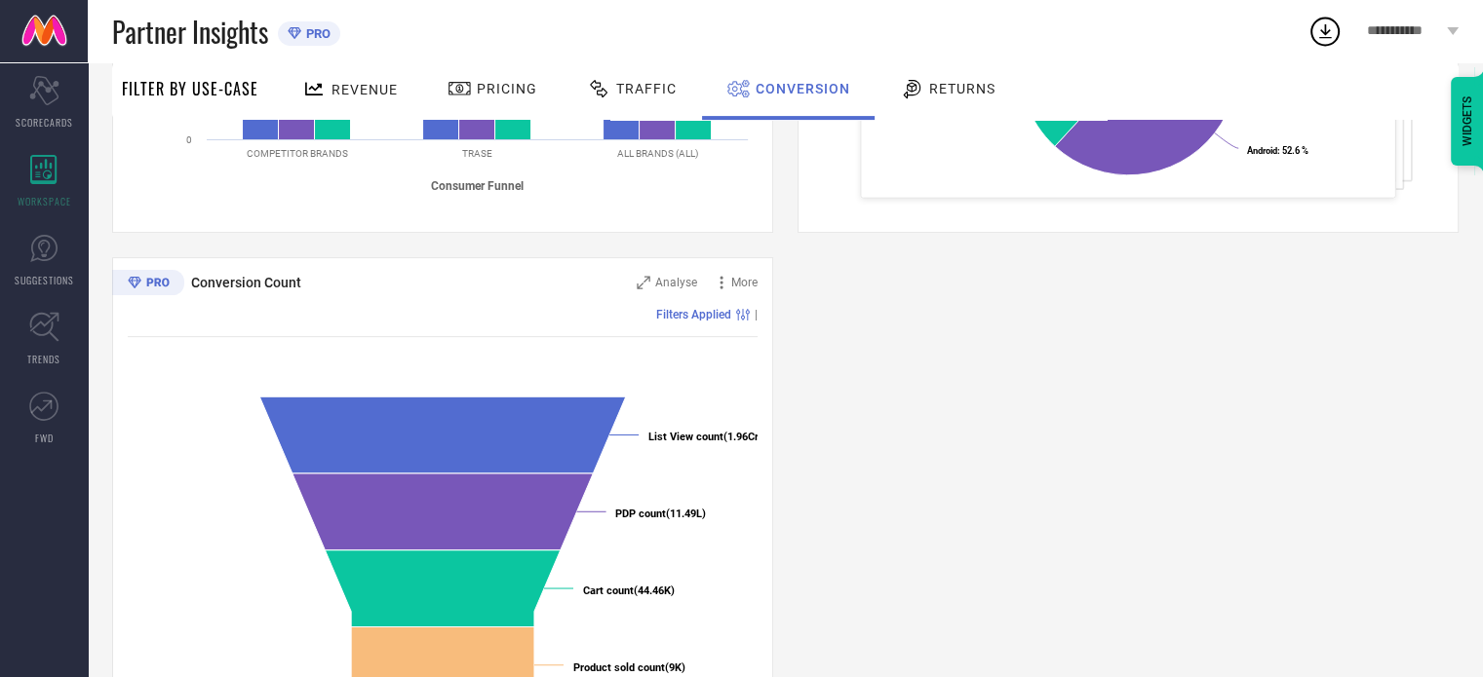
scroll to position [624, 0]
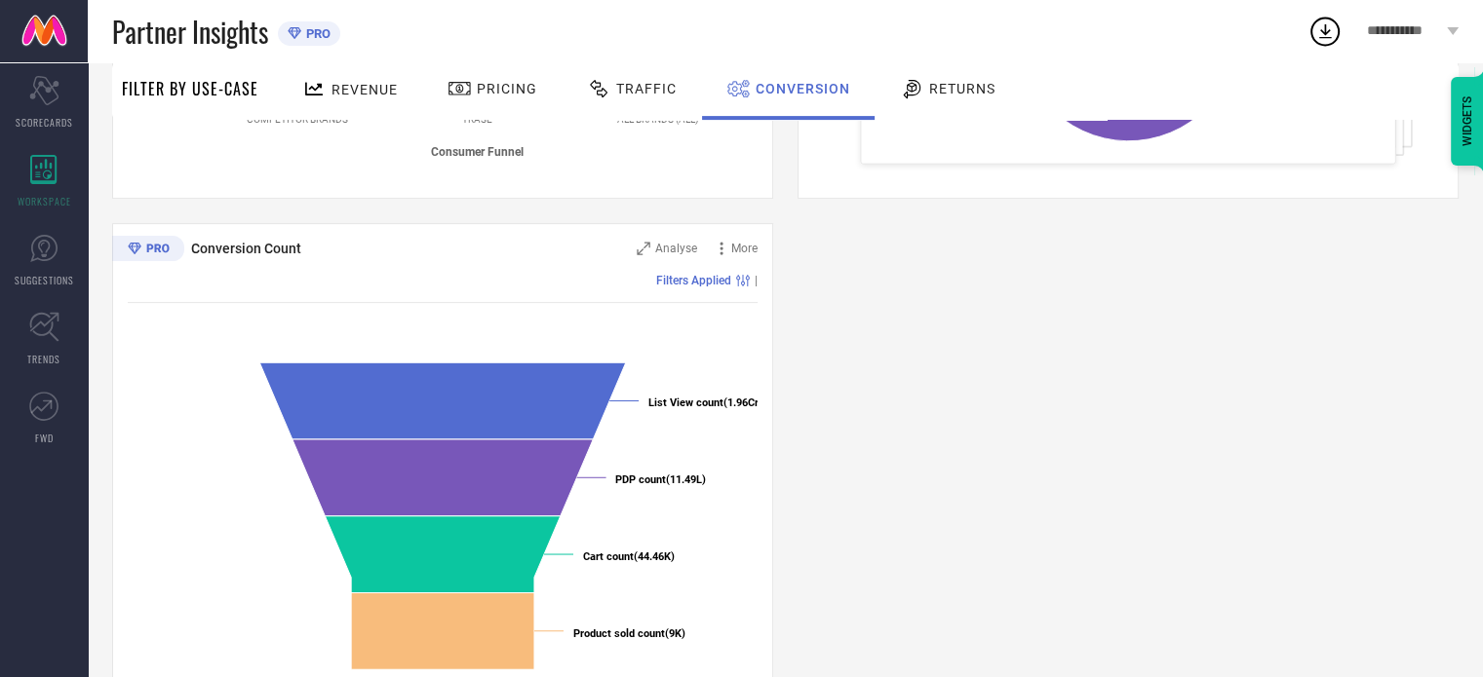
click at [814, 223] on div "Conversion Ratios Analyse More Filters Applied | Created with Highcharts 9.3.3 …" at bounding box center [785, 210] width 1346 height 999
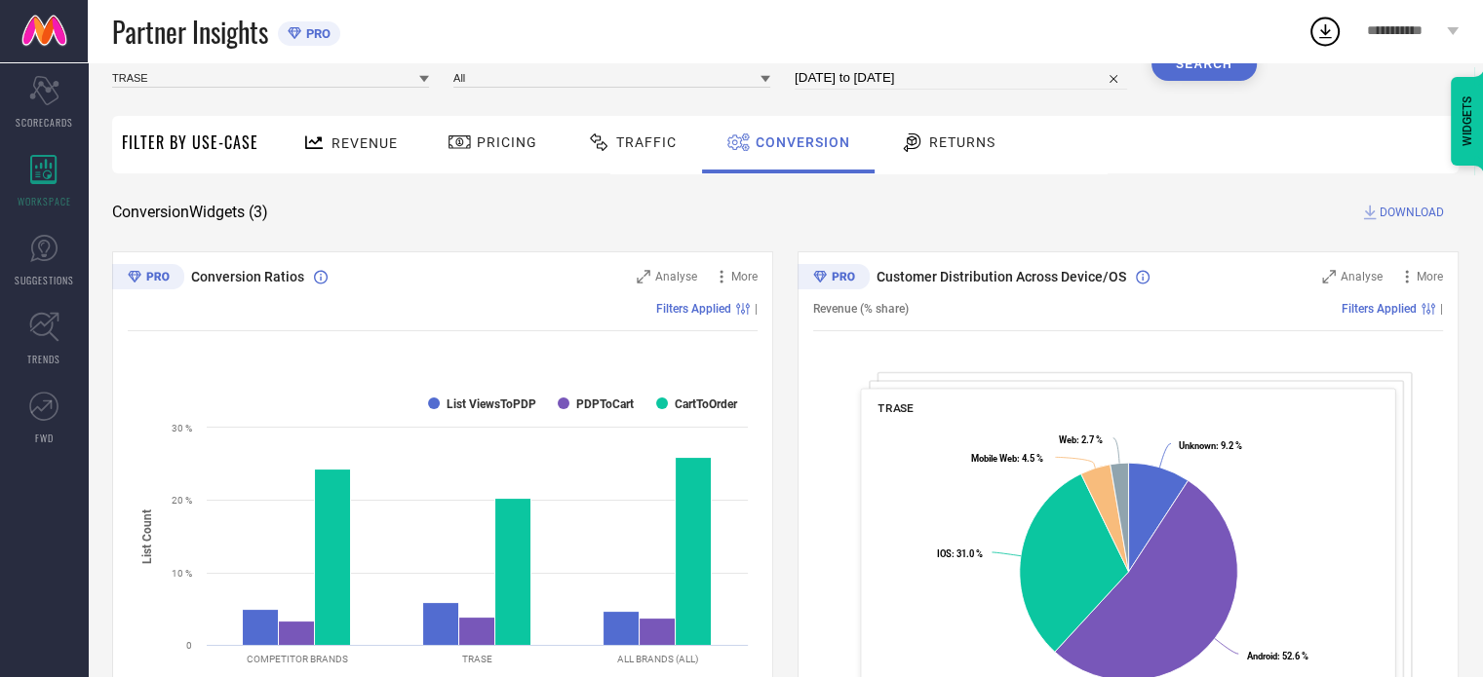
scroll to position [0, 0]
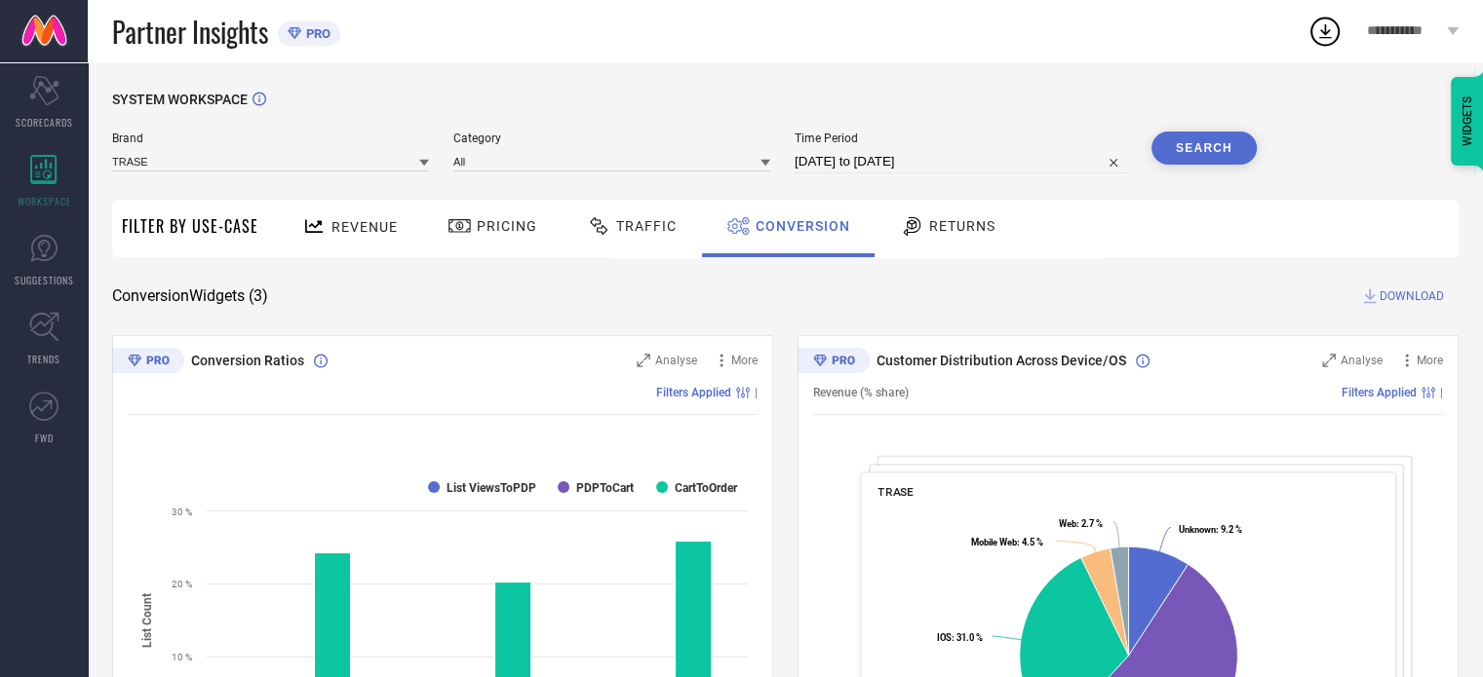
click at [648, 219] on span "Traffic" at bounding box center [646, 226] width 60 height 16
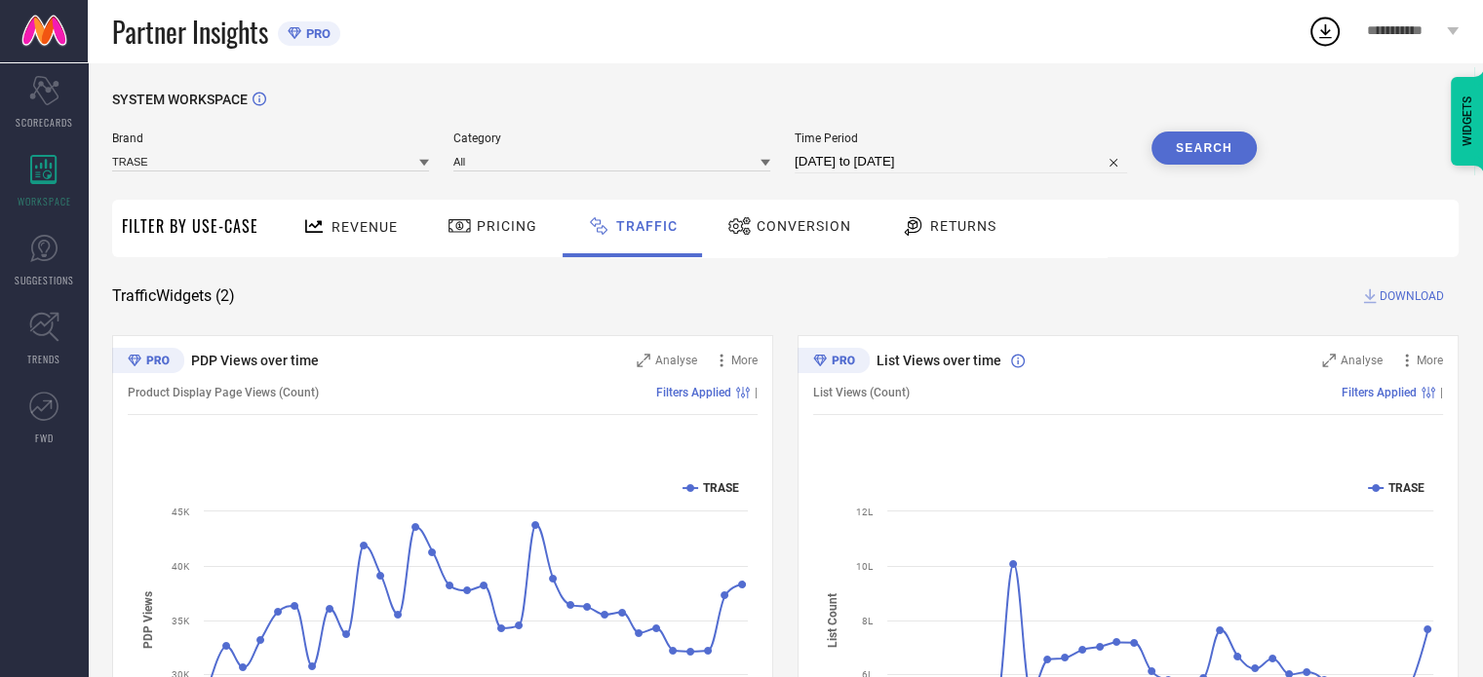
click at [487, 232] on span "Pricing" at bounding box center [507, 226] width 60 height 16
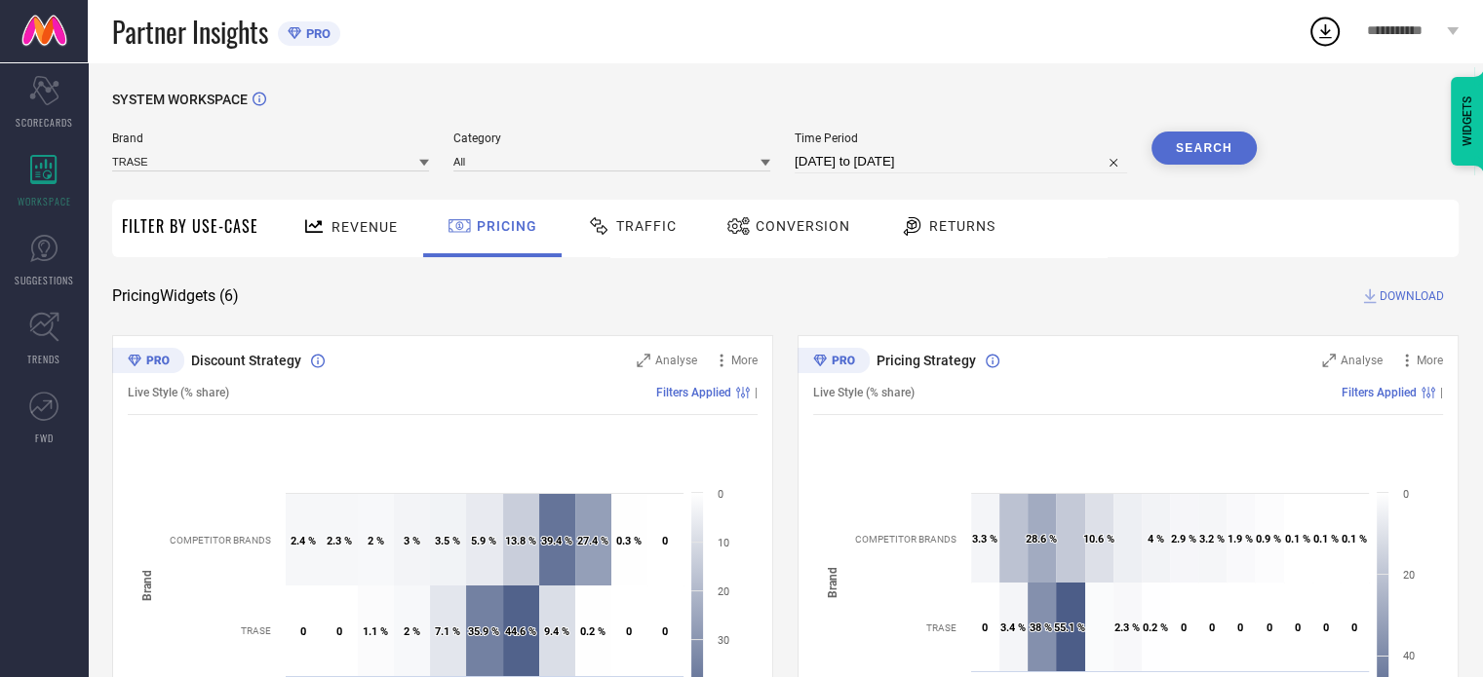
click at [805, 235] on div "Conversion" at bounding box center [788, 226] width 134 height 33
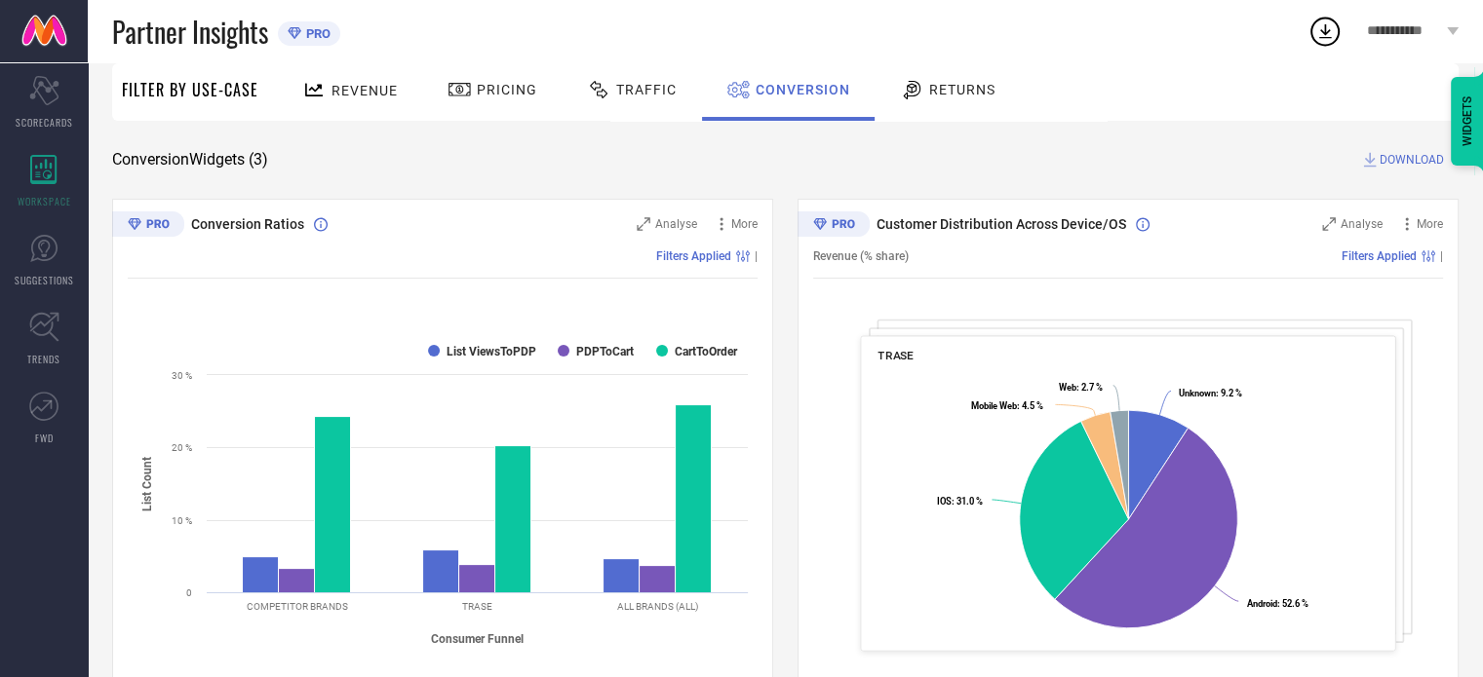
scroll to position [101, 0]
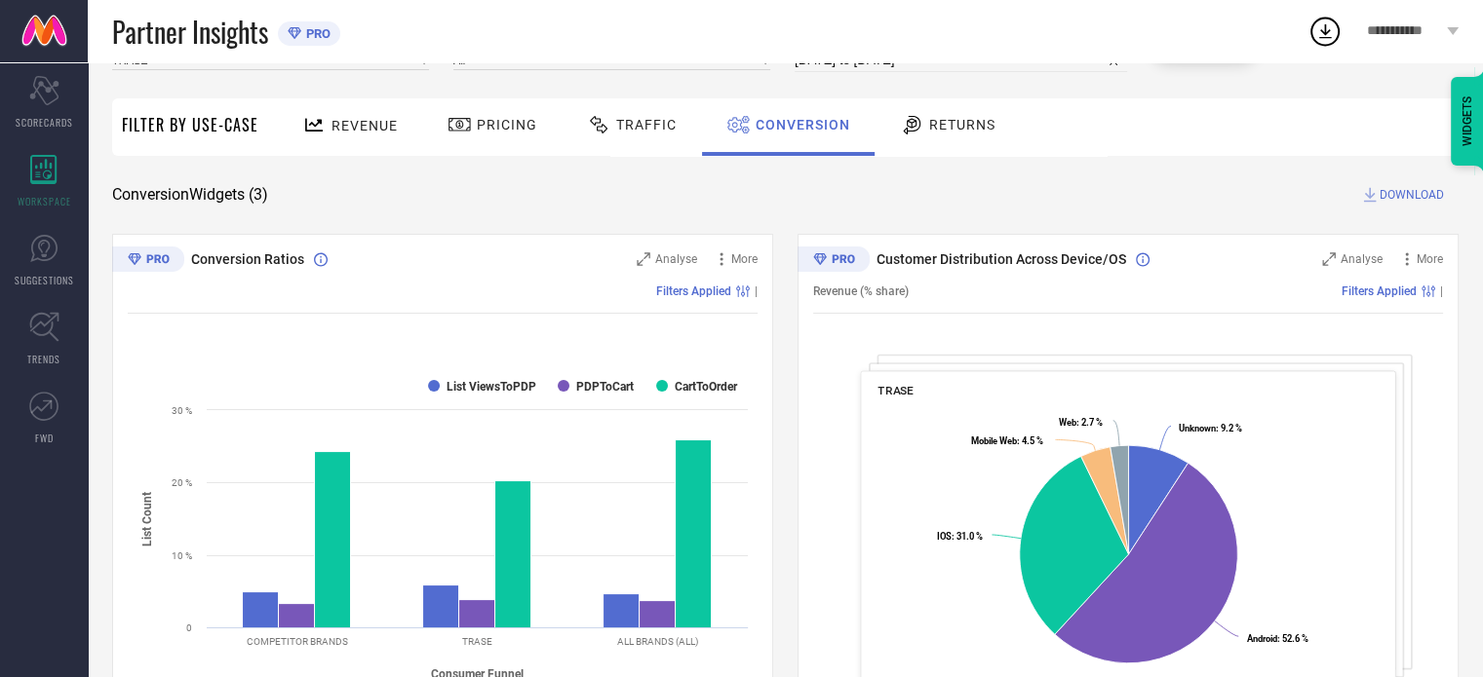
click at [647, 125] on span "Traffic" at bounding box center [646, 125] width 60 height 16
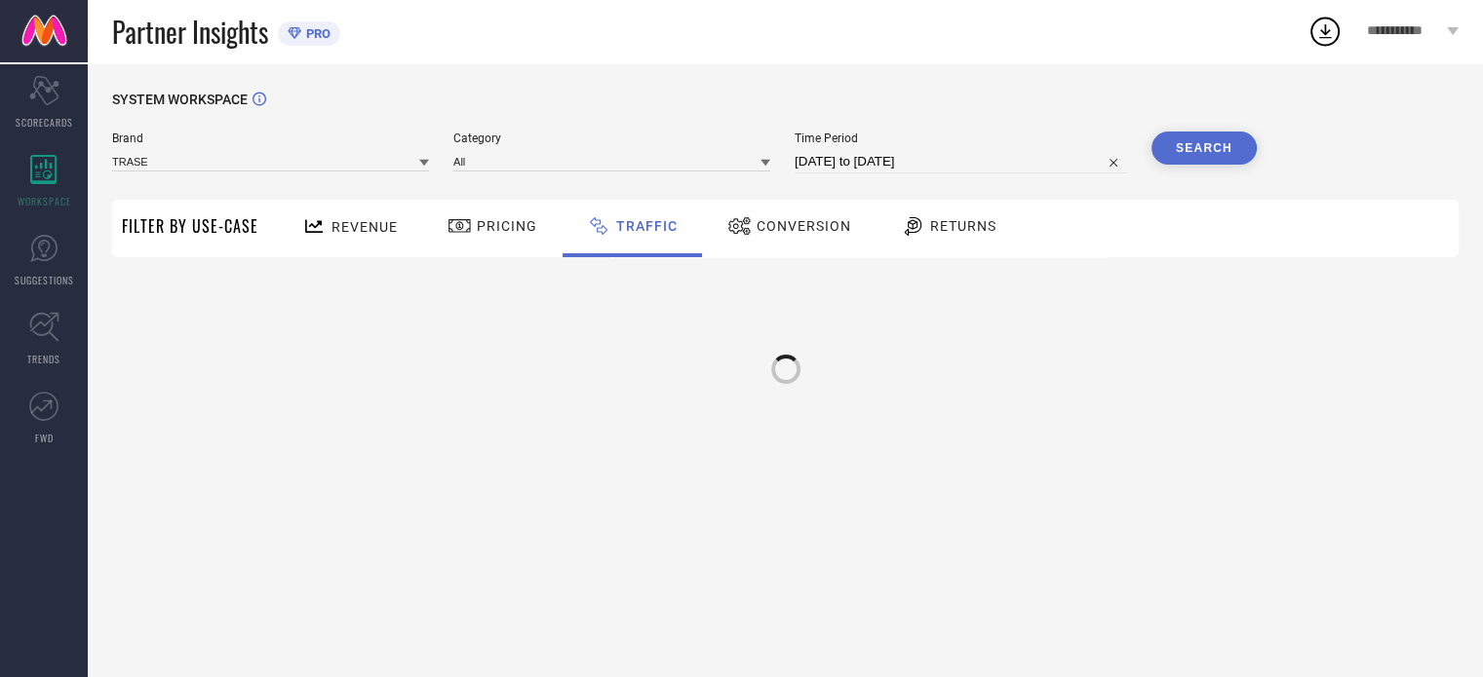
scroll to position [0, 0]
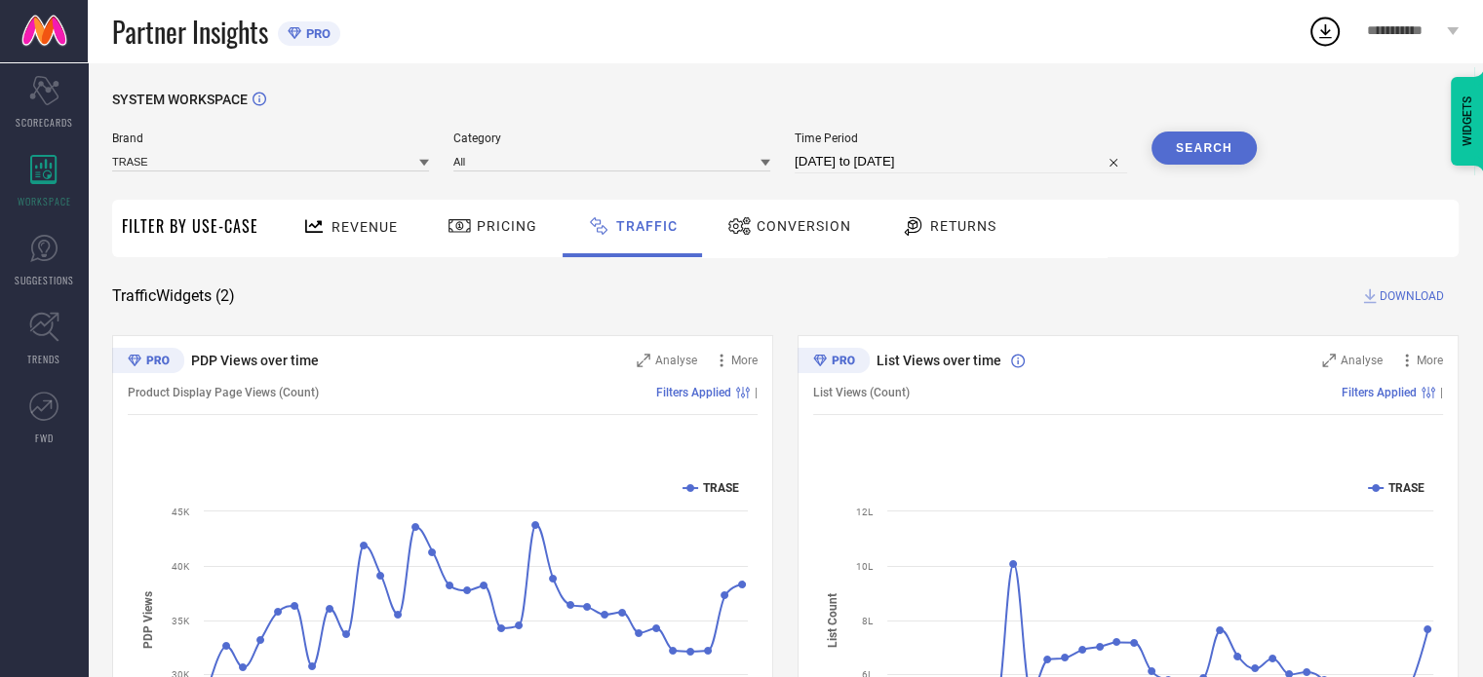
click at [819, 215] on div "Conversion" at bounding box center [789, 226] width 134 height 33
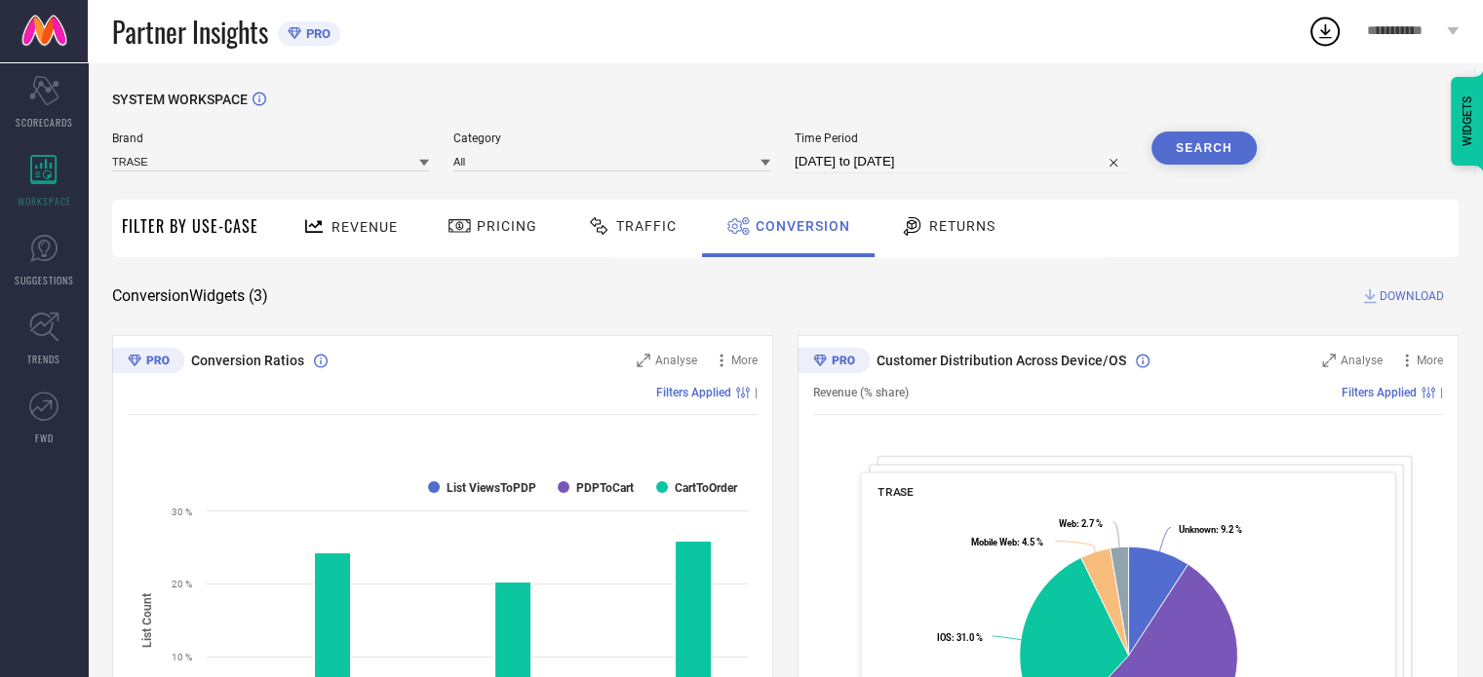
click at [629, 222] on span "Traffic" at bounding box center [646, 226] width 60 height 16
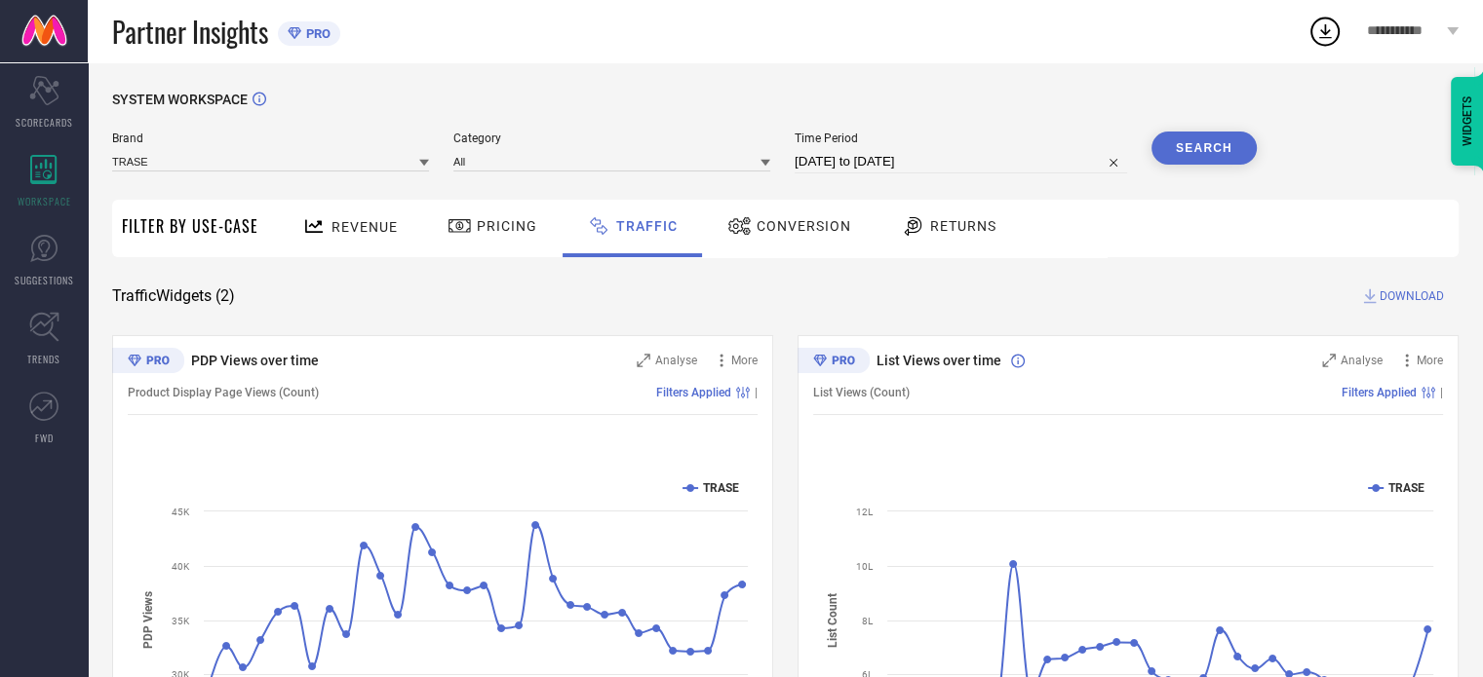
click at [479, 222] on span "Pricing" at bounding box center [507, 226] width 60 height 16
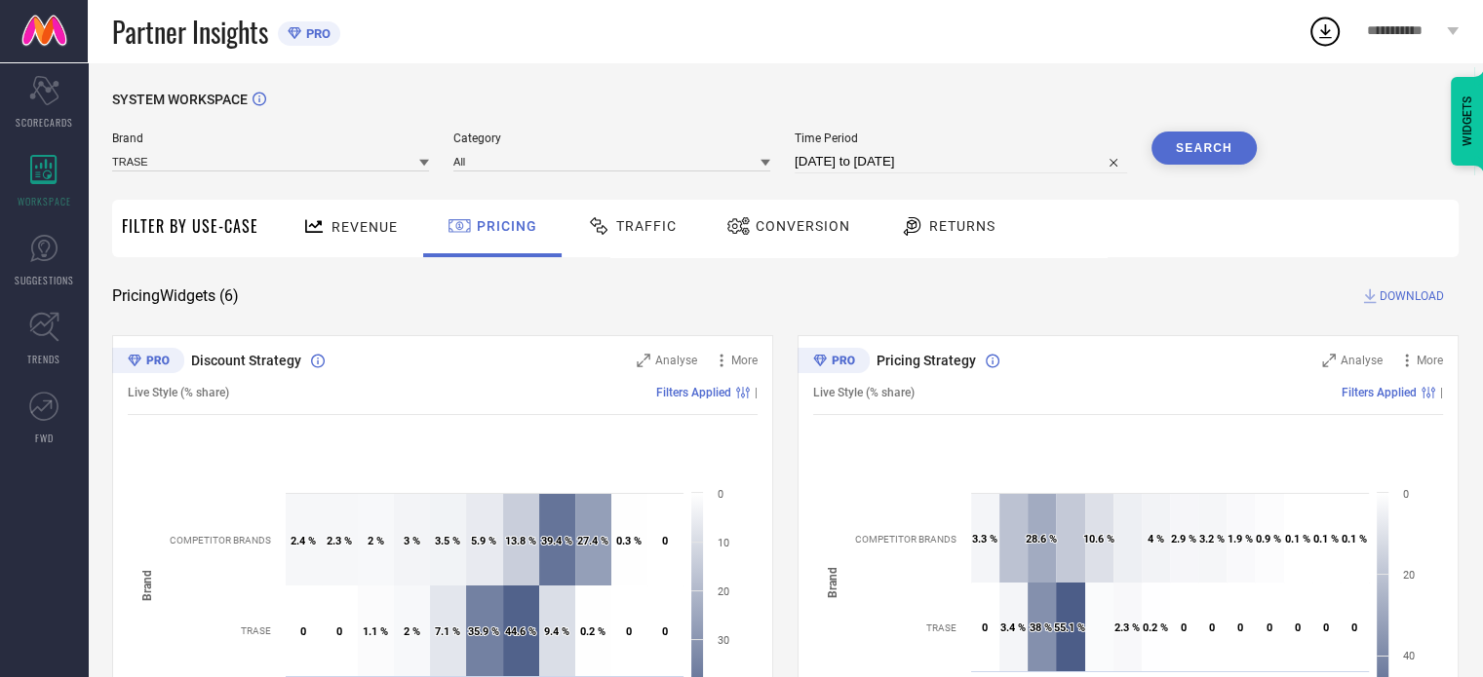
click at [355, 238] on div "Revenue" at bounding box center [349, 227] width 105 height 34
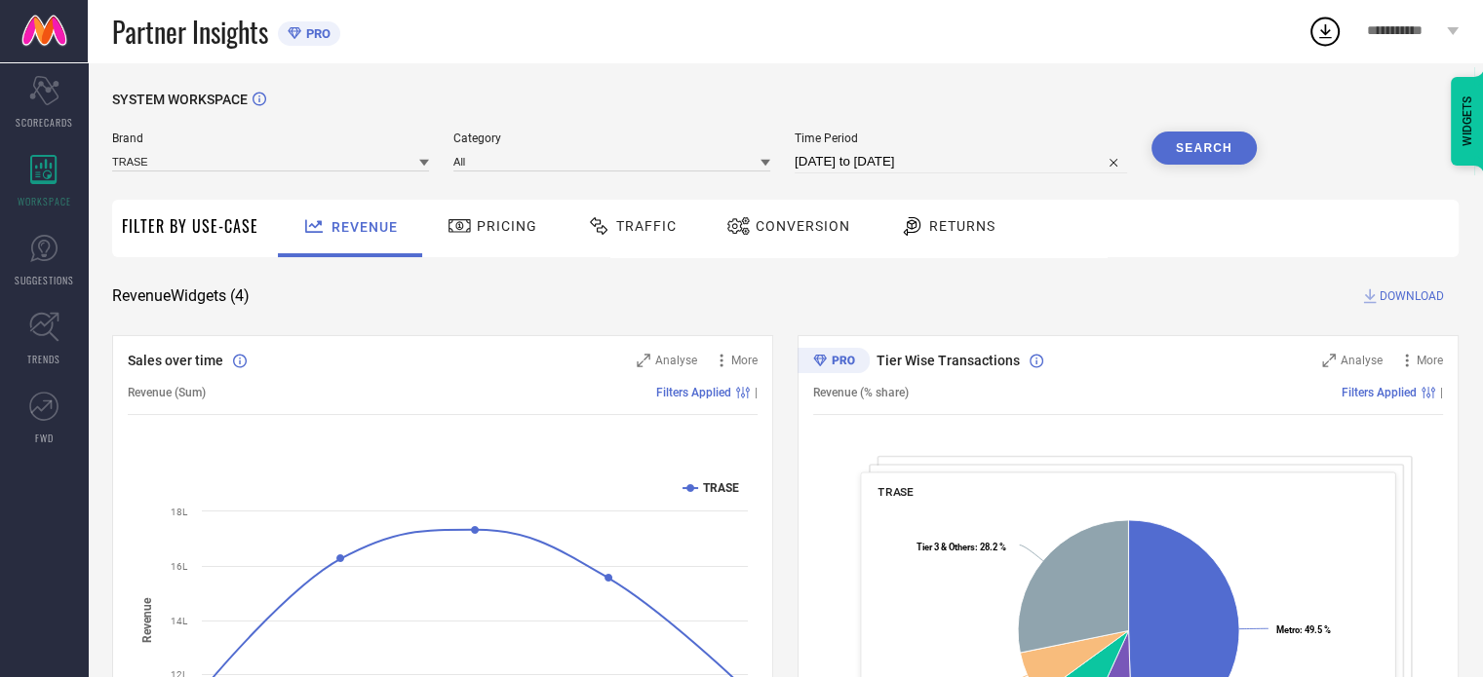
click at [213, 240] on div "Filter By Use-Case" at bounding box center [190, 229] width 136 height 58
click at [216, 234] on span "Filter By Use-Case" at bounding box center [190, 225] width 136 height 23
click at [770, 226] on span "Conversion" at bounding box center [802, 226] width 95 height 16
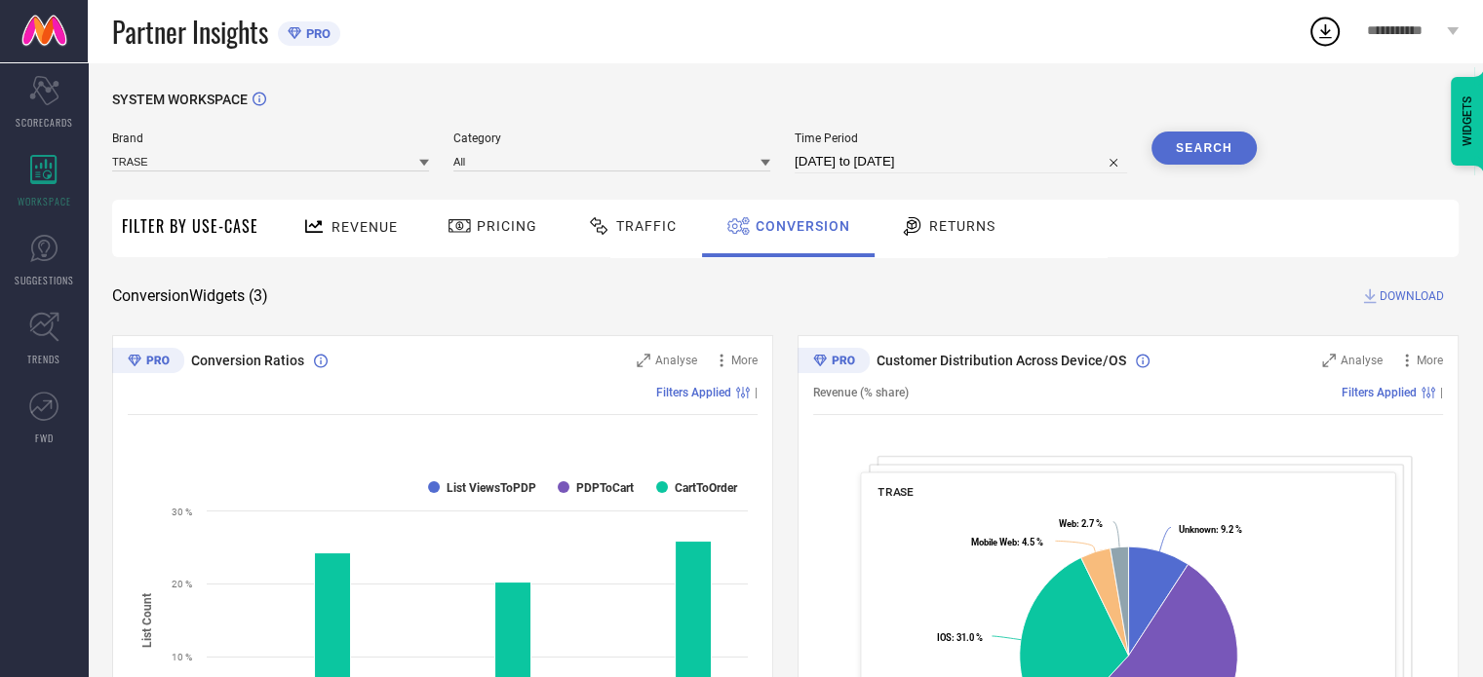
click at [644, 202] on div "Traffic" at bounding box center [631, 229] width 138 height 58
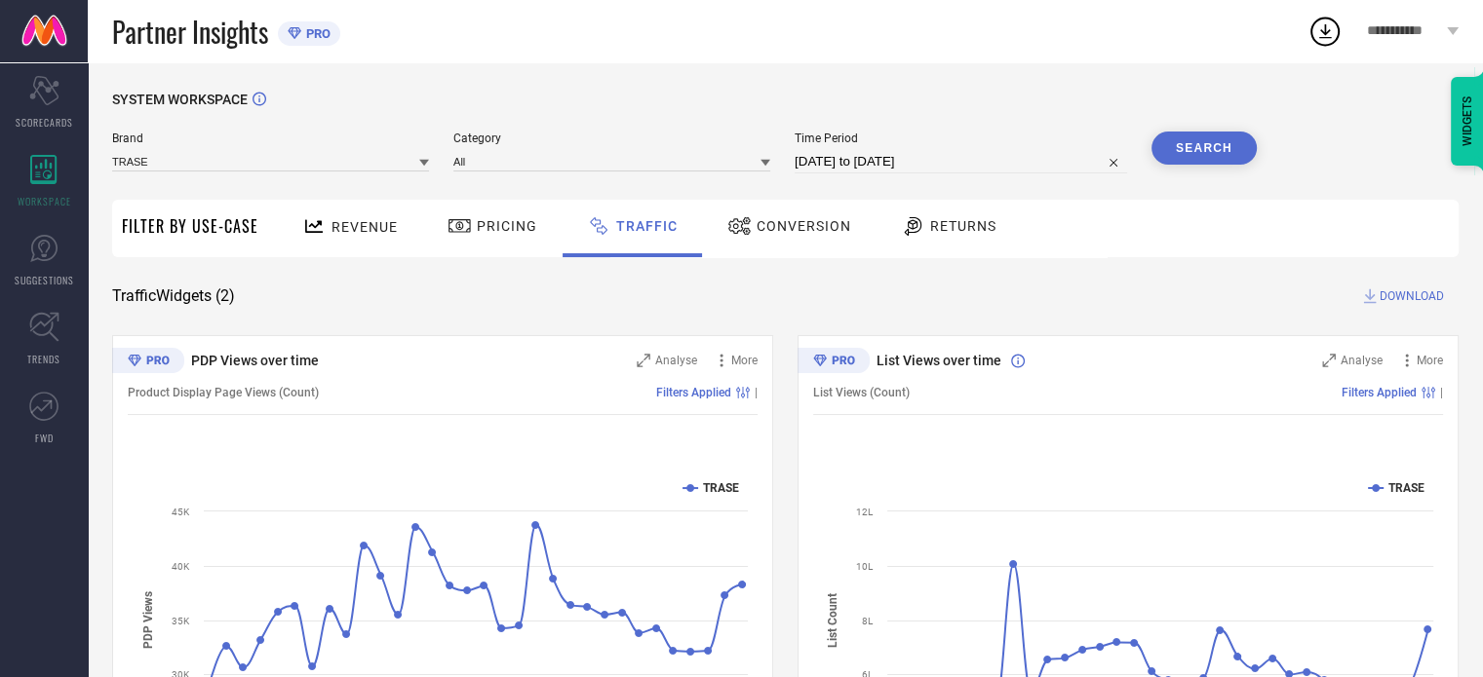
click at [461, 241] on div "Pricing" at bounding box center [492, 226] width 99 height 33
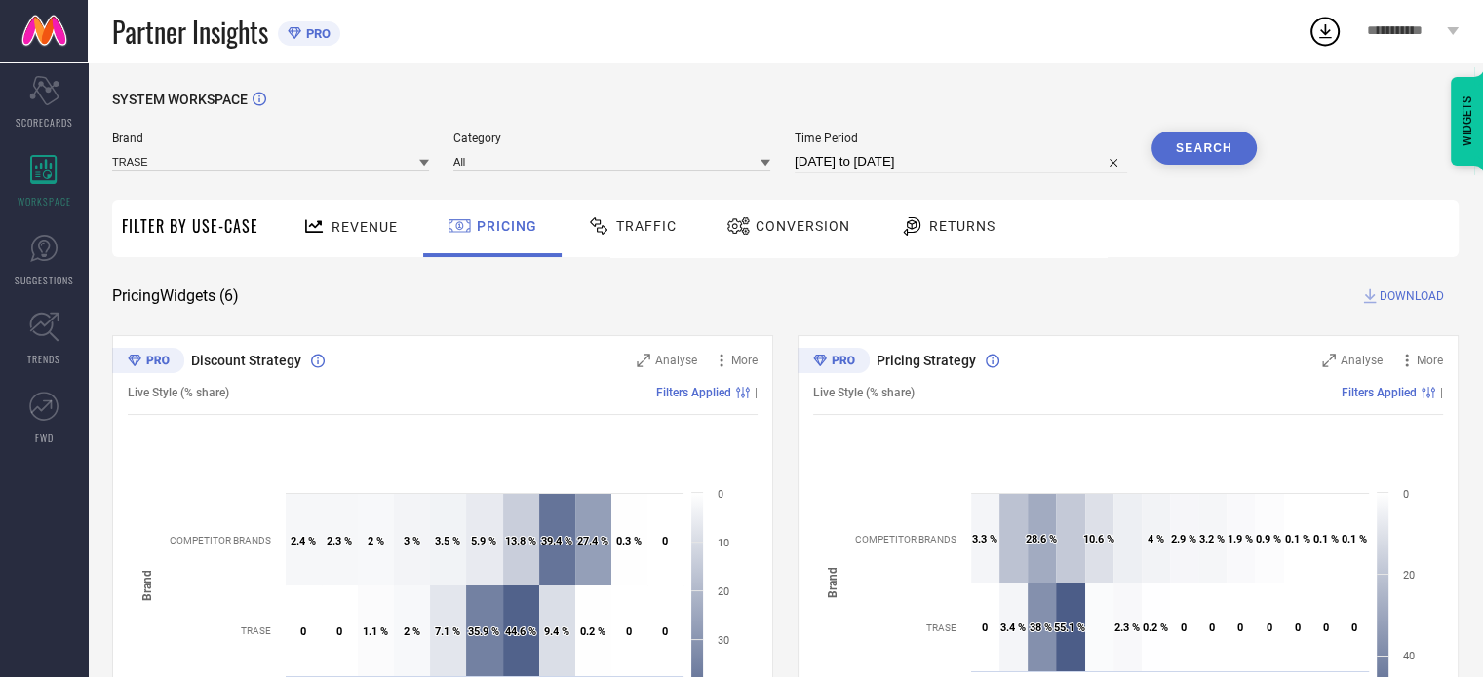
click at [345, 233] on span "Revenue" at bounding box center [364, 227] width 66 height 16
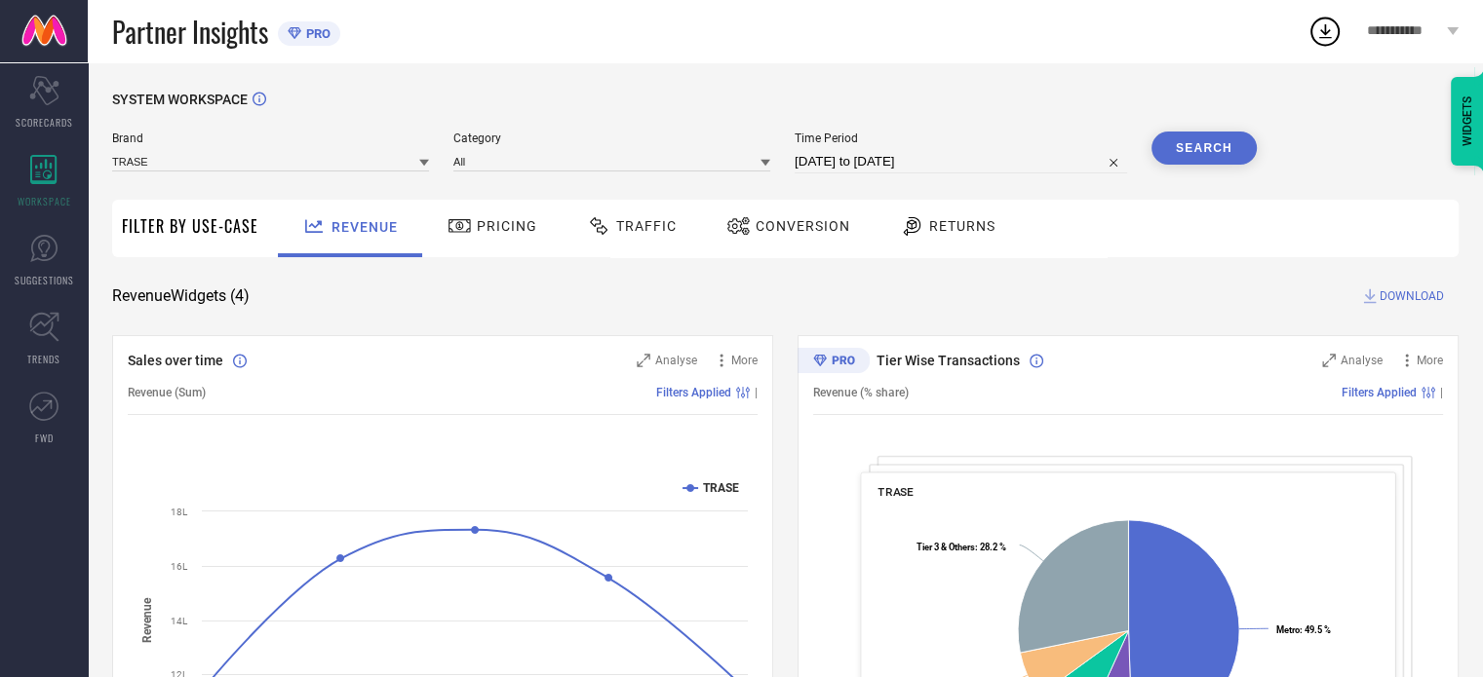
click at [764, 225] on span "Conversion" at bounding box center [802, 226] width 95 height 16
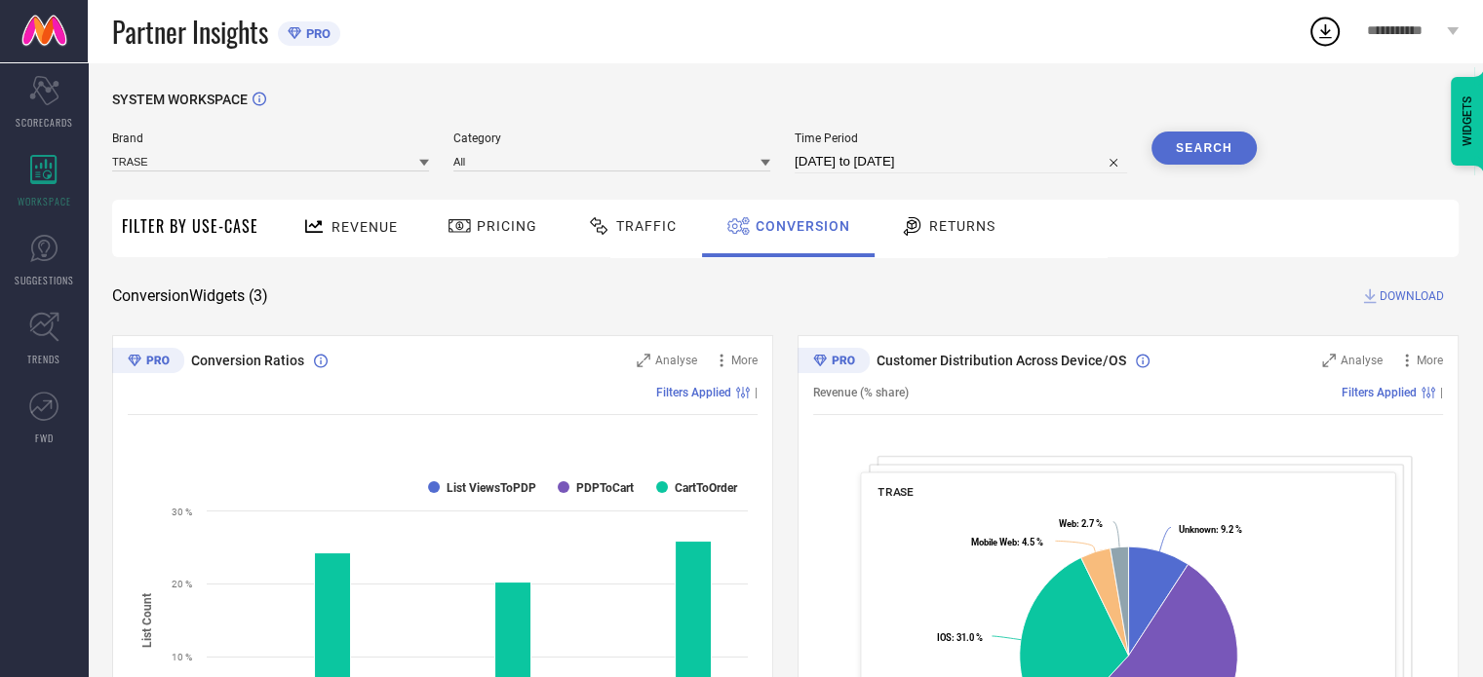
click at [670, 227] on span "Traffic" at bounding box center [646, 226] width 60 height 16
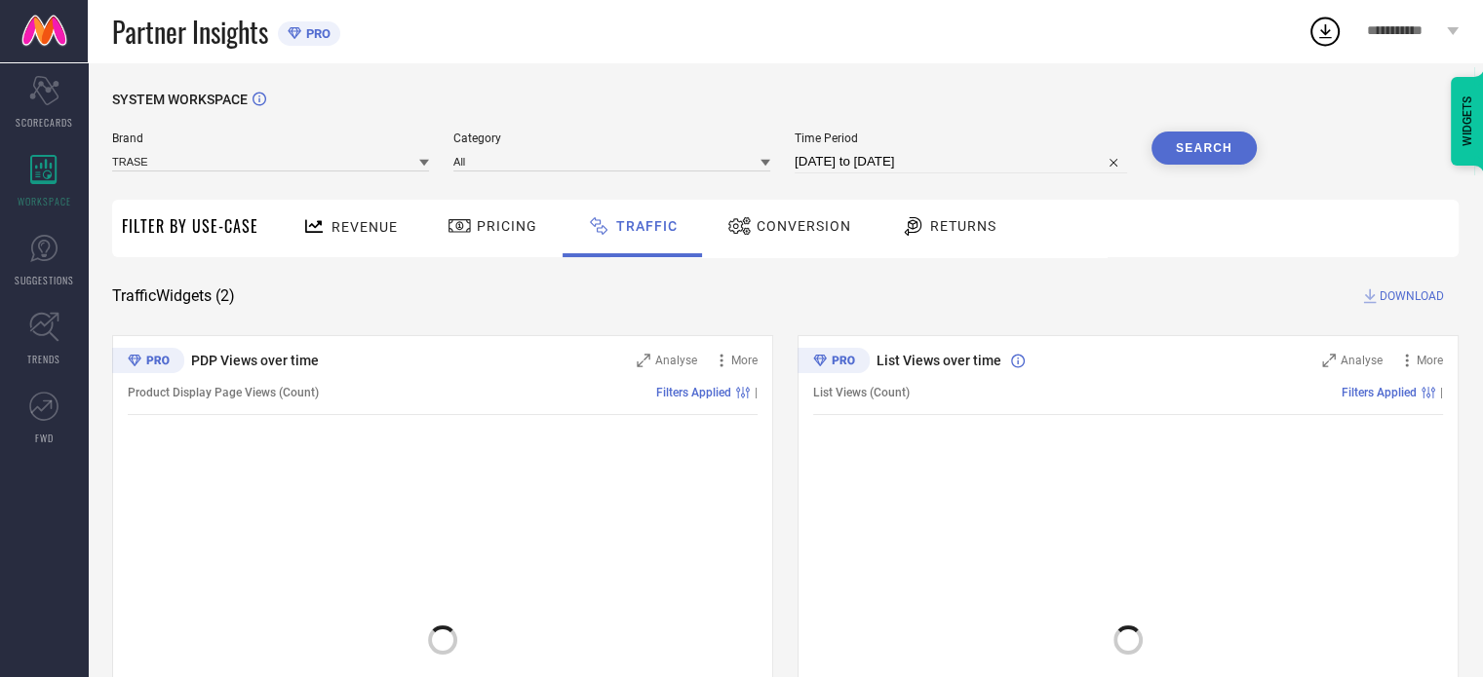
click at [810, 239] on div "Conversion" at bounding box center [789, 226] width 134 height 33
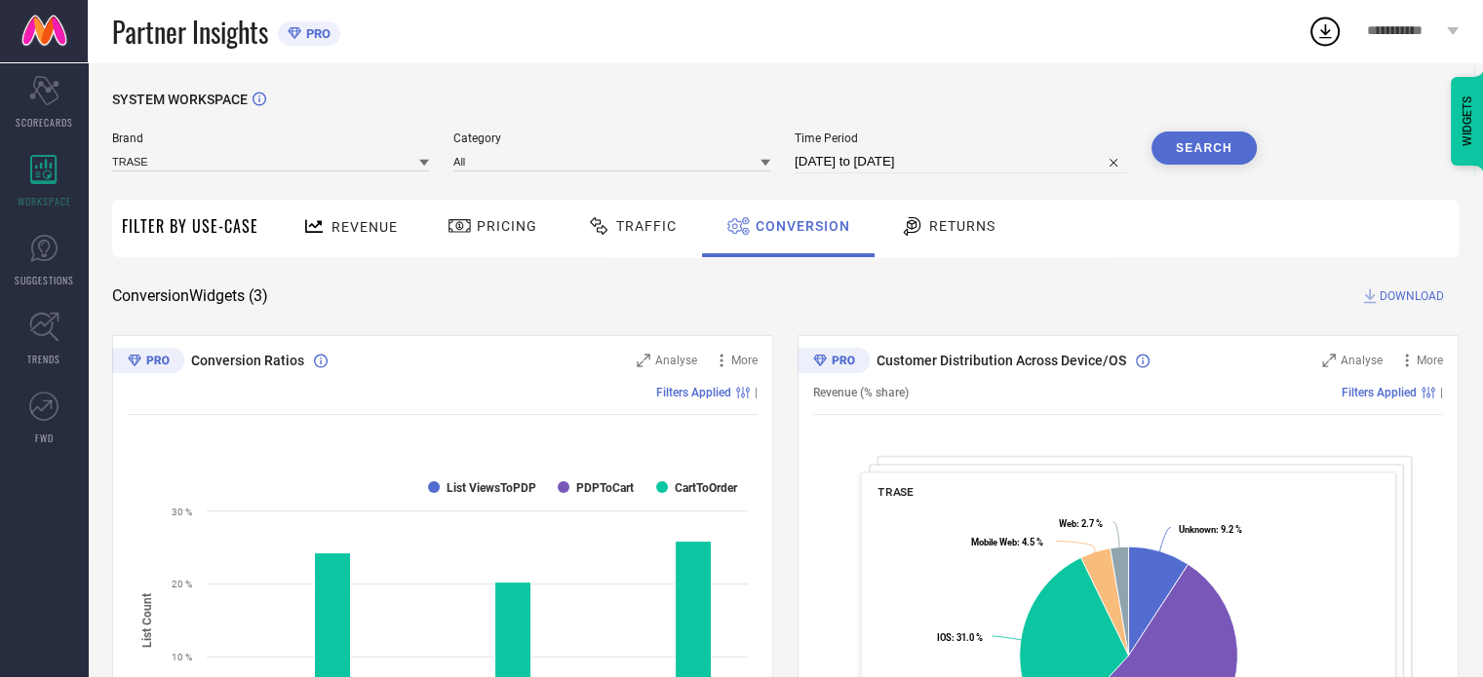
click at [959, 237] on div "Returns" at bounding box center [947, 226] width 105 height 33
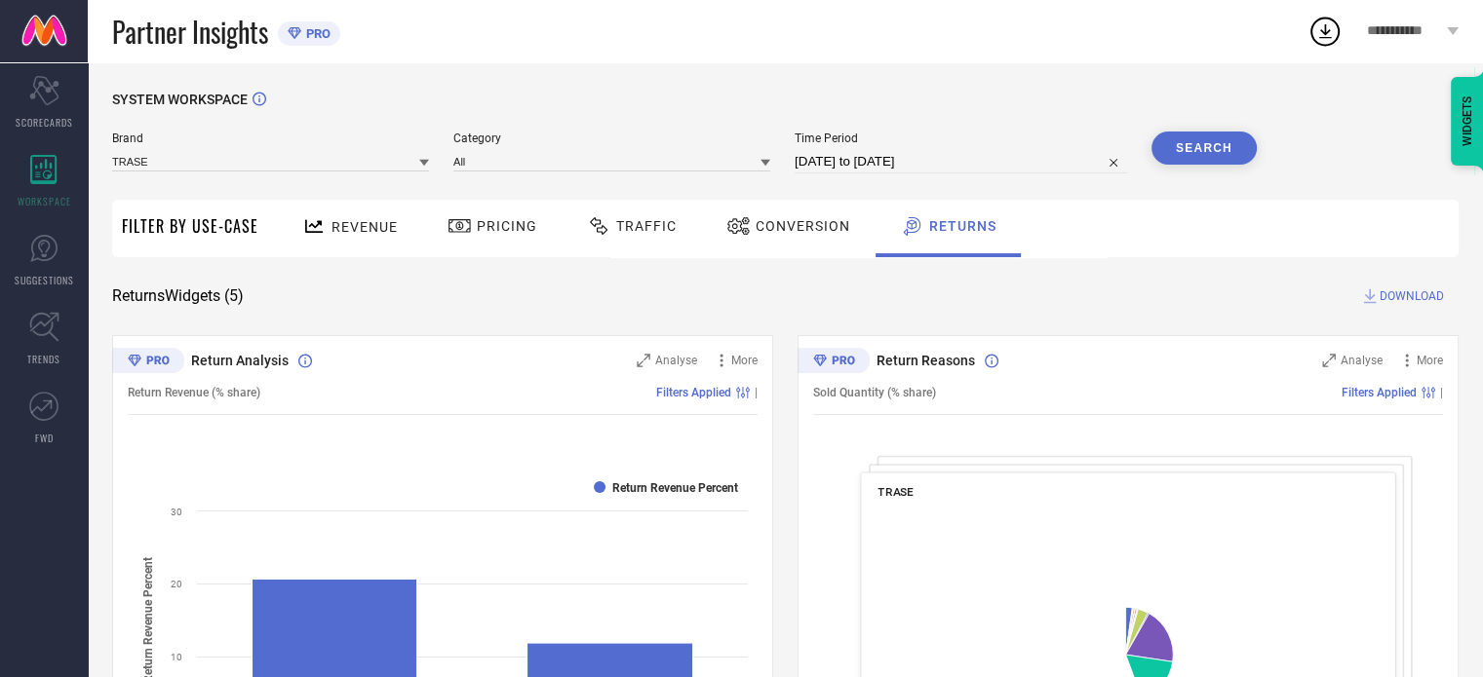
click at [824, 230] on span "Conversion" at bounding box center [802, 226] width 95 height 16
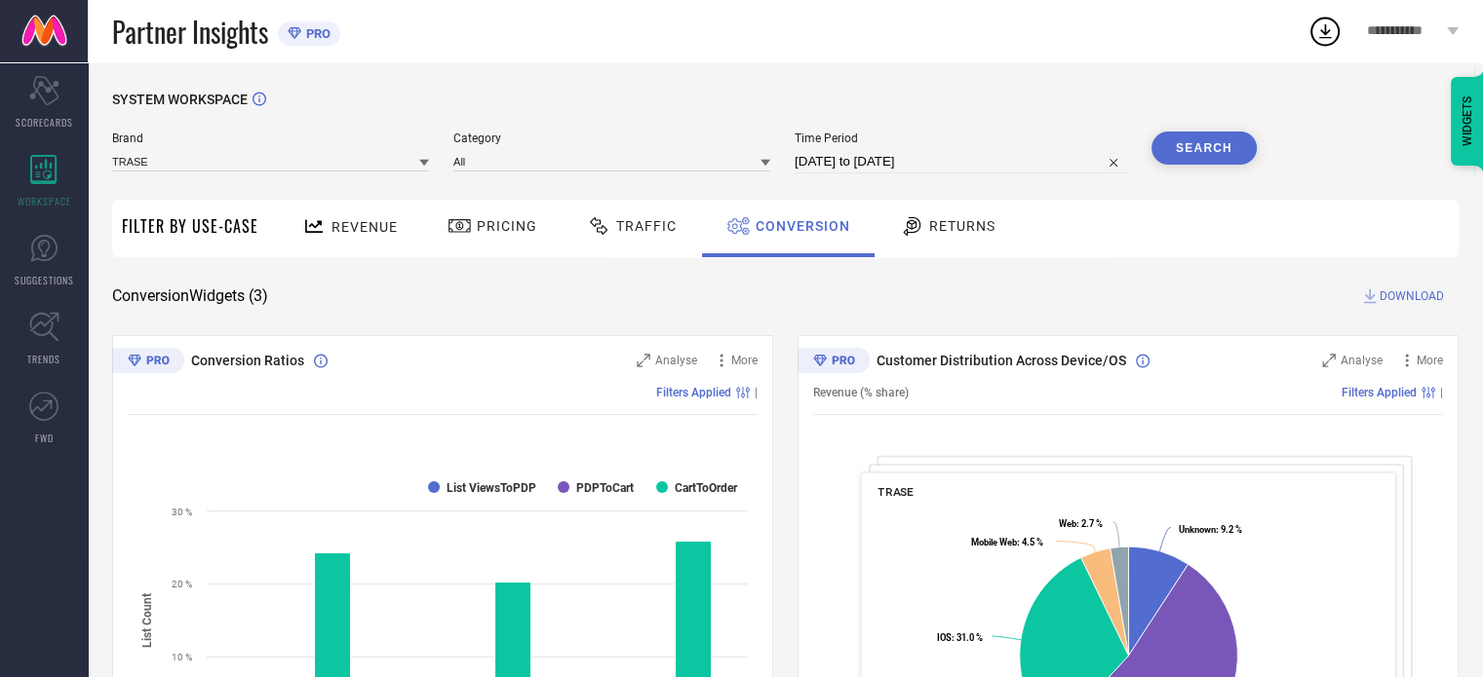
click at [636, 230] on span "Traffic" at bounding box center [646, 226] width 60 height 16
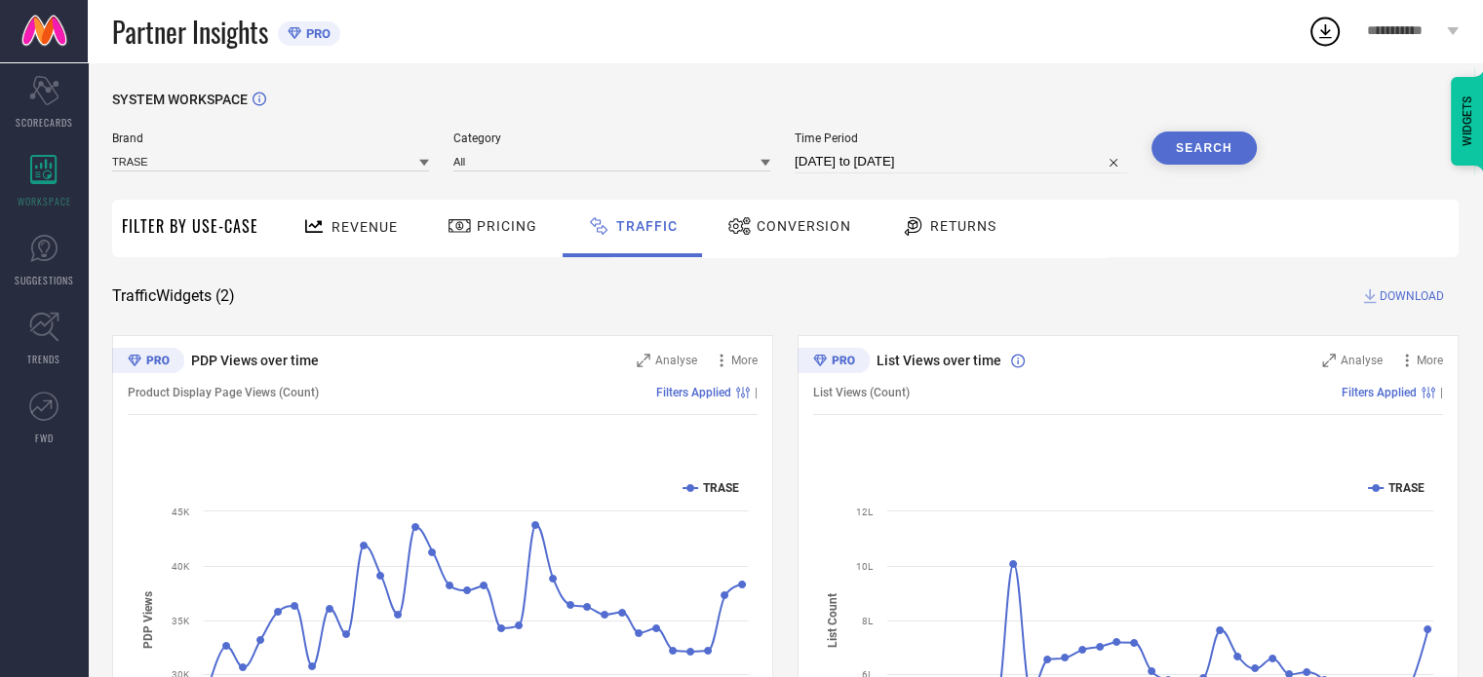
click at [810, 225] on span "Conversion" at bounding box center [803, 226] width 95 height 16
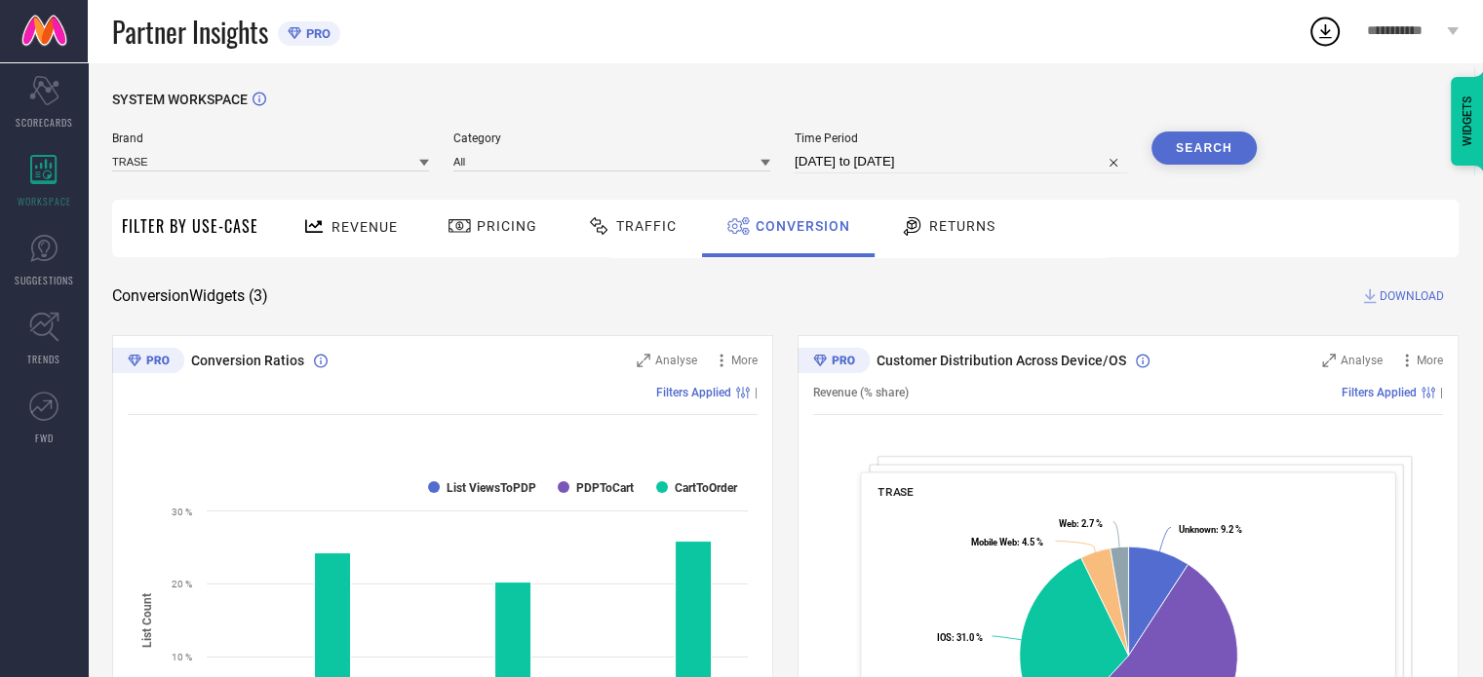
click at [631, 212] on div "Traffic" at bounding box center [631, 226] width 99 height 33
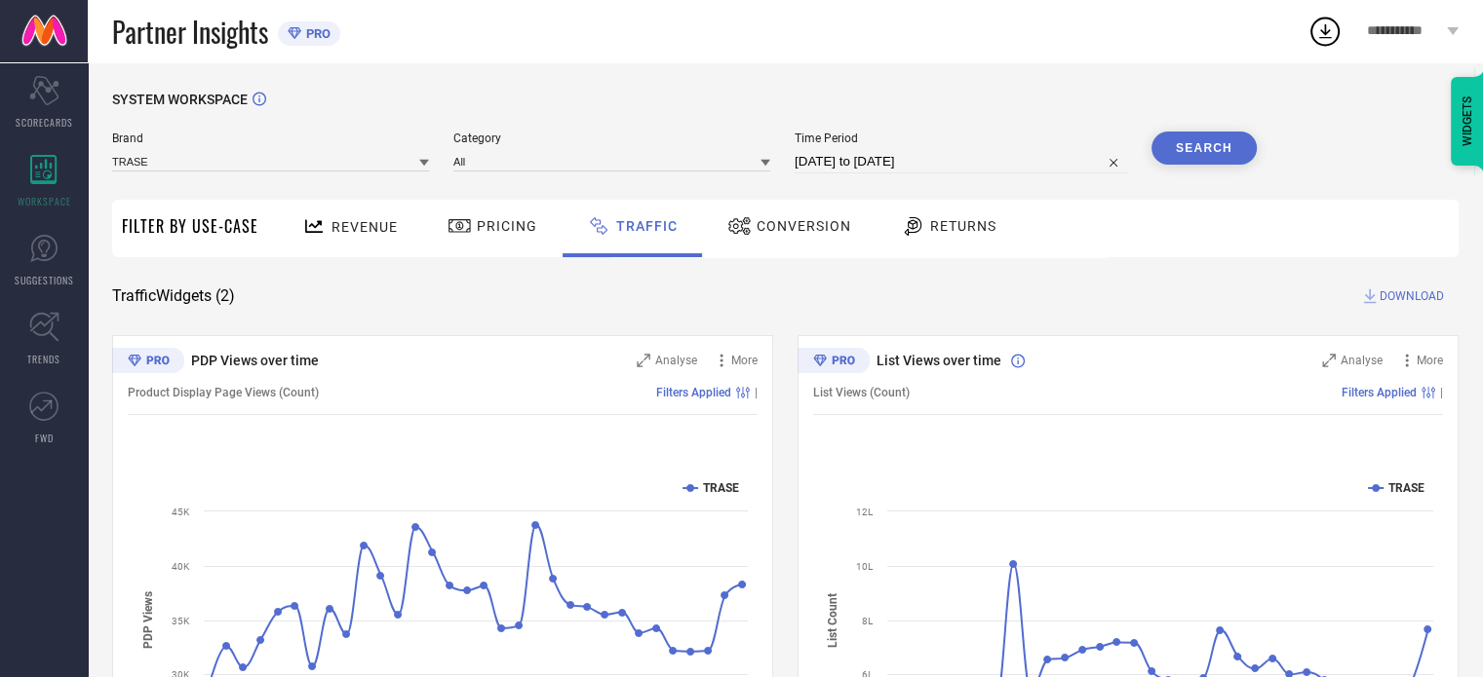
click at [807, 239] on div "Conversion" at bounding box center [789, 226] width 134 height 33
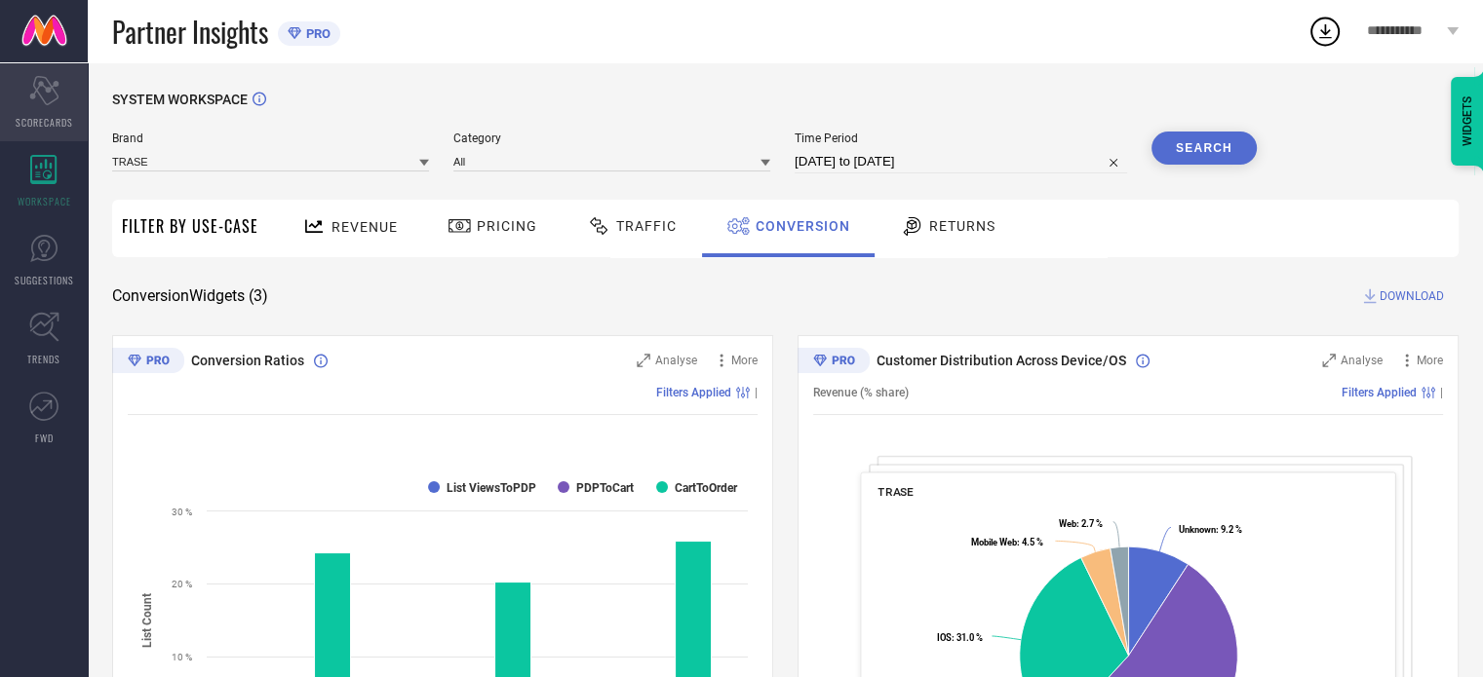
click at [27, 99] on div "Scorecard SCORECARDS" at bounding box center [44, 102] width 88 height 78
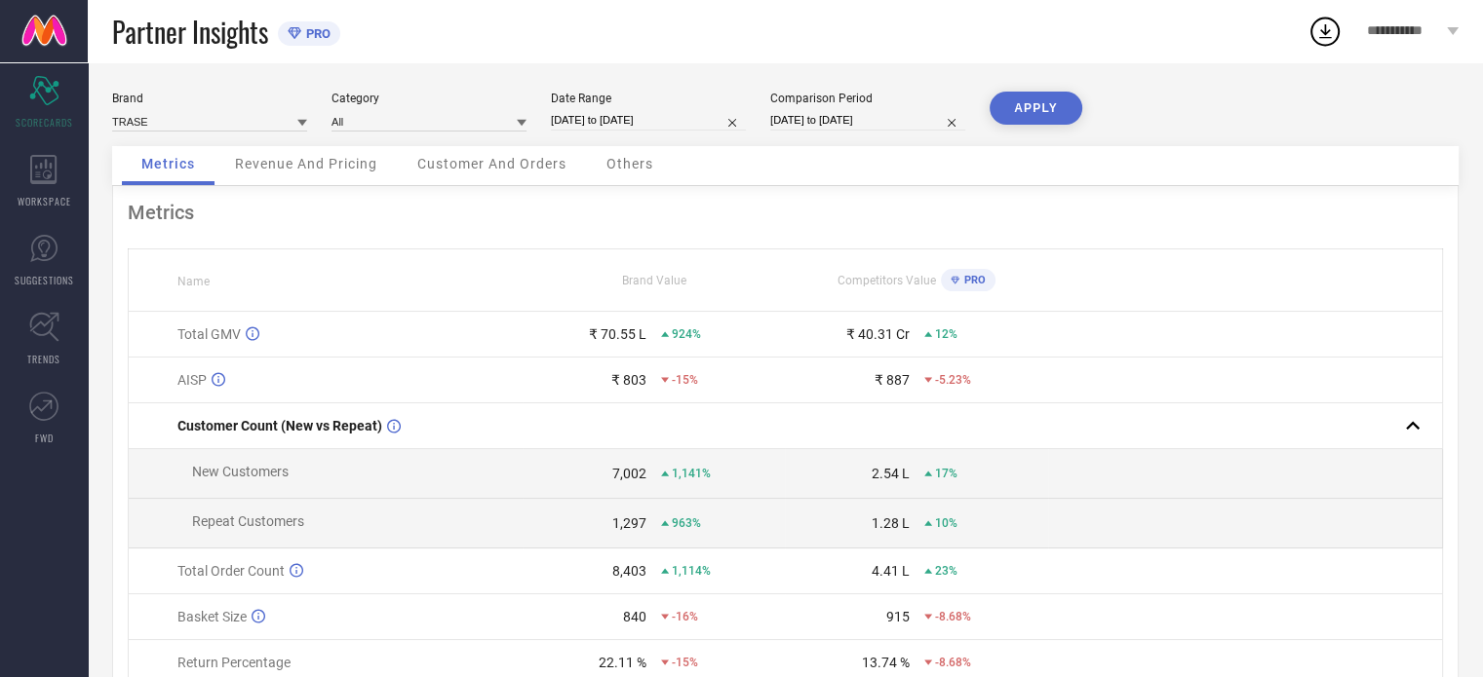
click at [42, 22] on link at bounding box center [44, 31] width 88 height 62
